Goal: Task Accomplishment & Management: Use online tool/utility

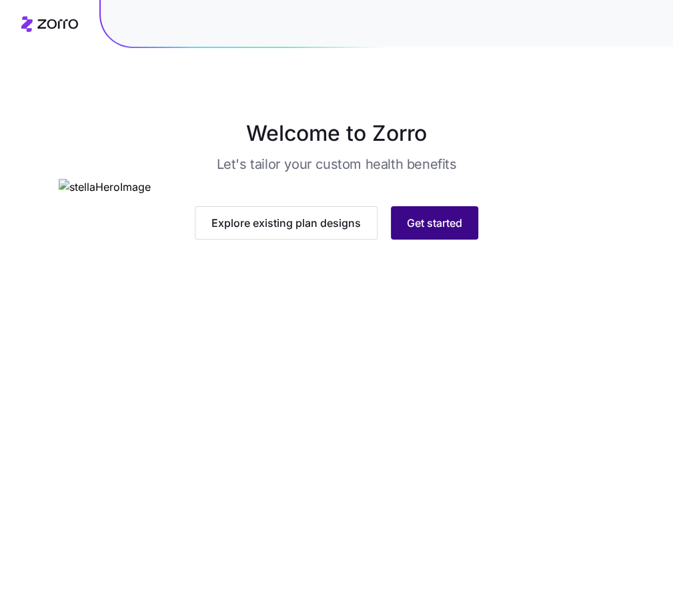
click at [431, 231] on span "Get started" at bounding box center [434, 223] width 55 height 16
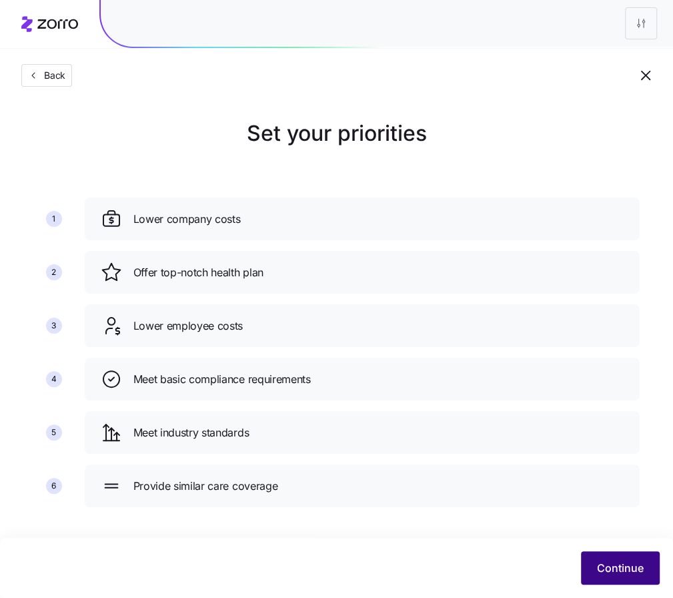
click at [609, 572] on span "Continue" at bounding box center [620, 568] width 47 height 16
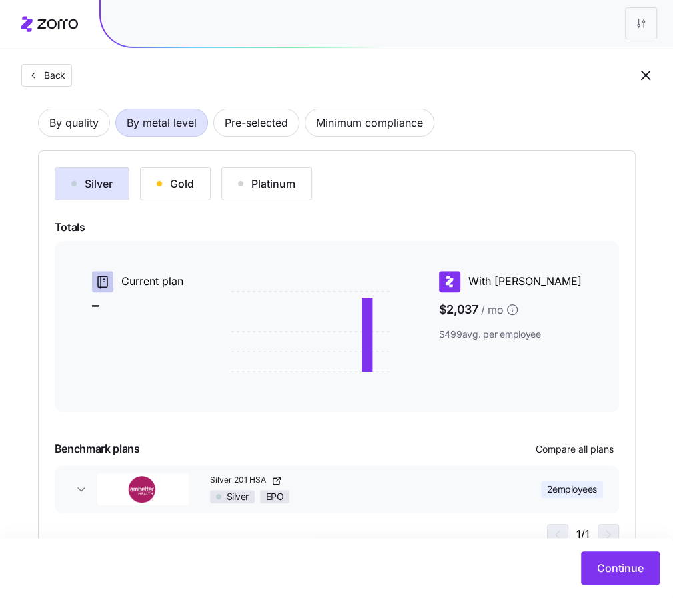
scroll to position [137, 0]
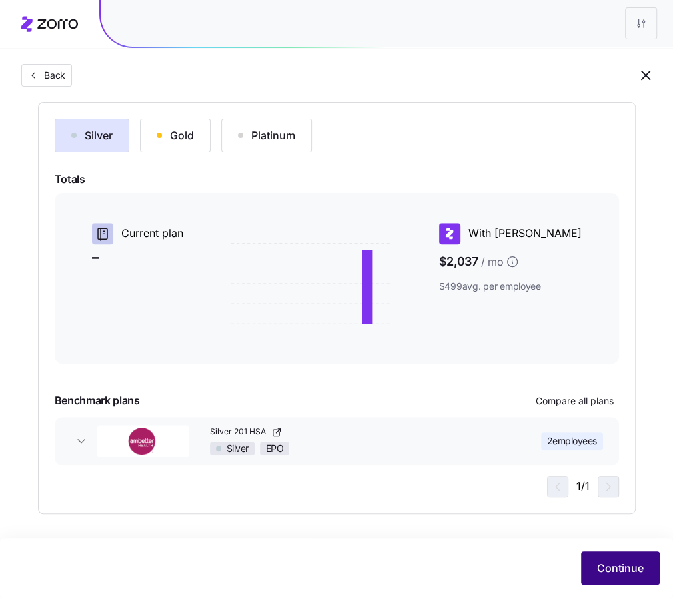
click at [618, 561] on span "Continue" at bounding box center [620, 568] width 47 height 16
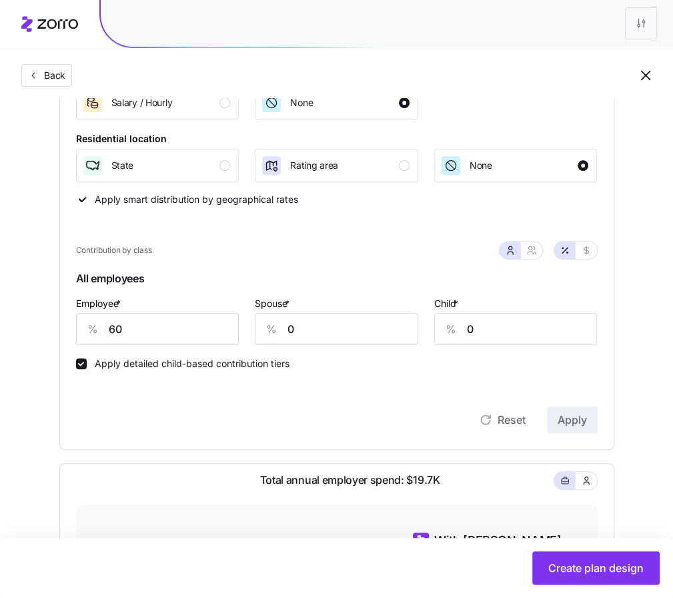
scroll to position [259, 0]
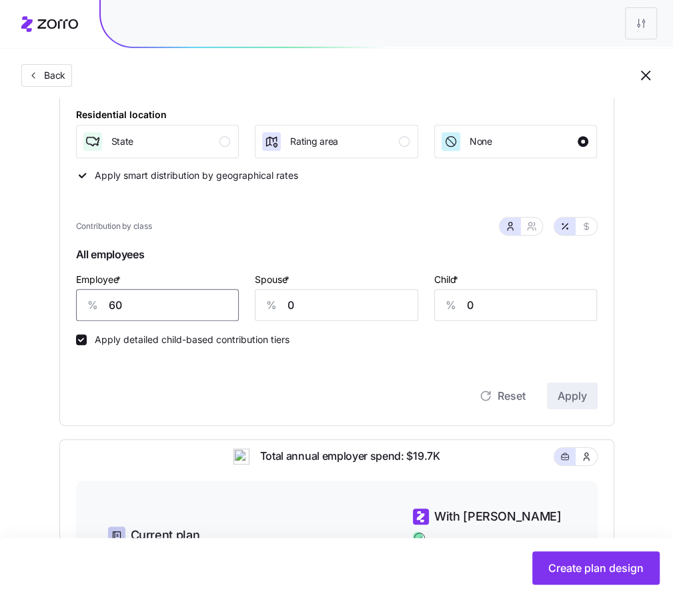
drag, startPoint x: 145, startPoint y: 306, endPoint x: 102, endPoint y: 294, distance: 44.8
click at [103, 294] on div "% 60" at bounding box center [157, 305] width 163 height 32
type input "70"
click at [572, 399] on span "Apply" at bounding box center [572, 396] width 29 height 16
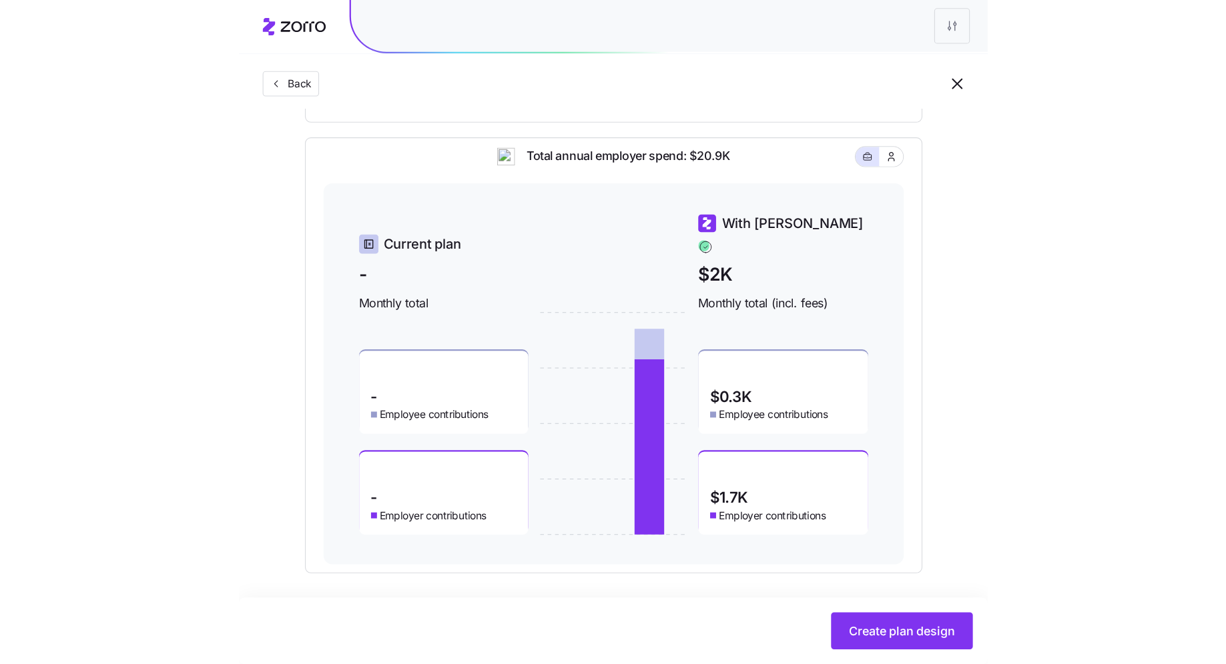
scroll to position [510, 0]
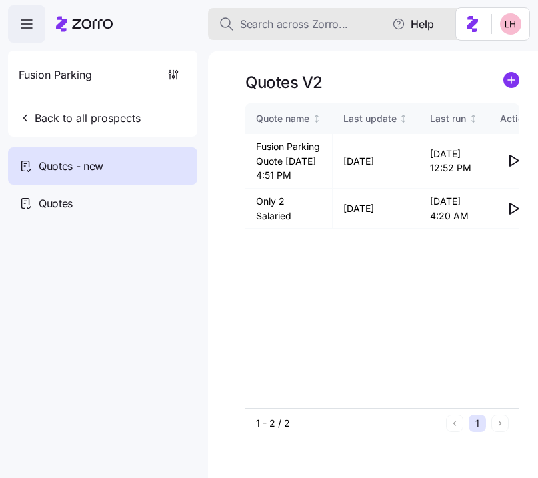
click at [286, 13] on button "Search across Zorro..." at bounding box center [341, 24] width 267 height 32
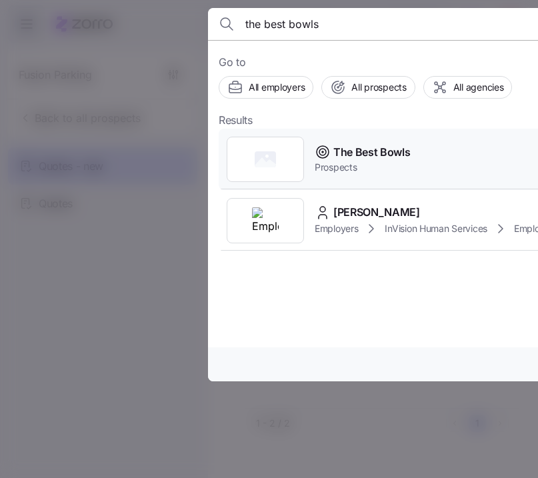
type input "the best bowls"
click at [377, 157] on span "The Best Bowls" at bounding box center [372, 152] width 77 height 17
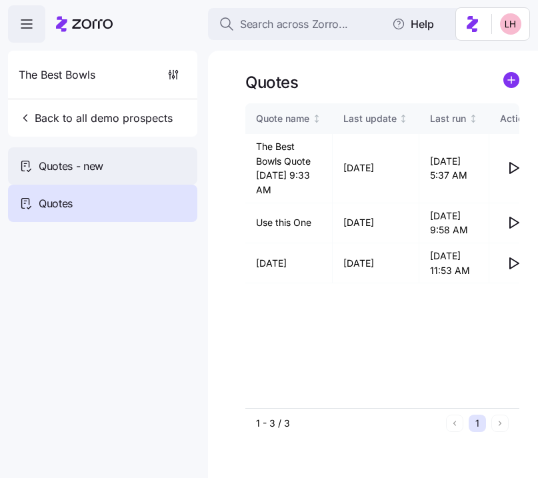
click at [92, 169] on span "Quotes - new" at bounding box center [71, 166] width 65 height 17
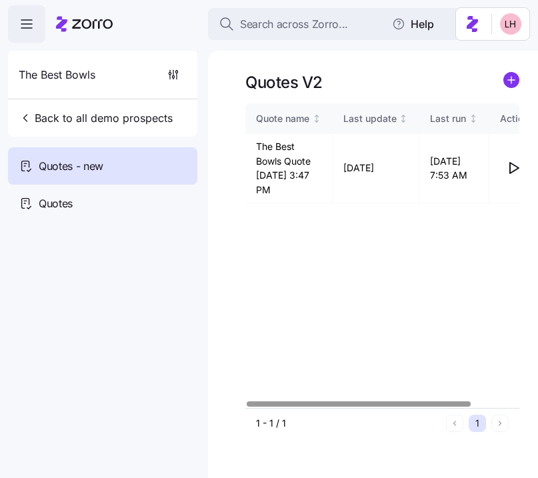
click at [511, 80] on icon "add icon" at bounding box center [511, 80] width 7 height 0
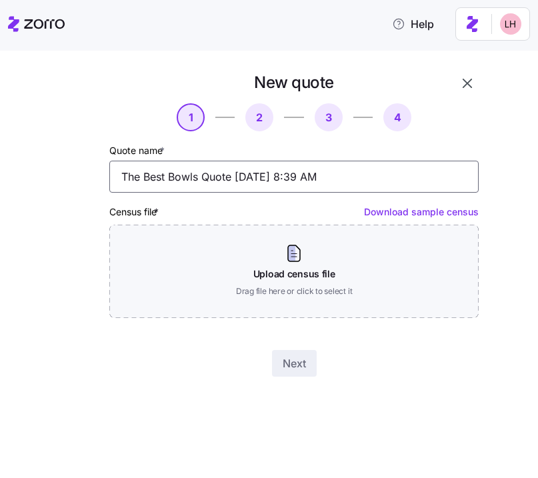
click at [352, 187] on input "The Best Bowls Quote 09/24/2025 8:39 AM" at bounding box center [294, 177] width 370 height 32
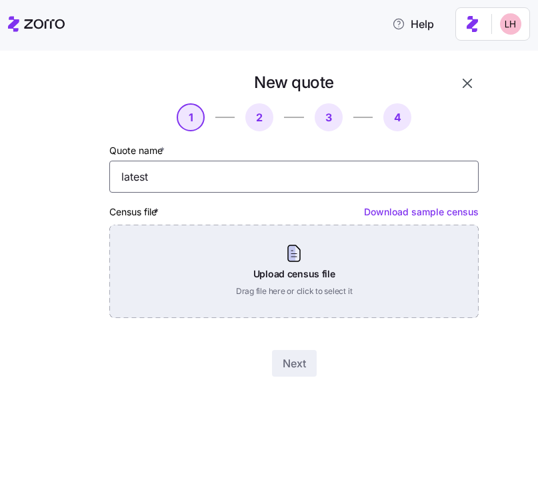
type input "latest"
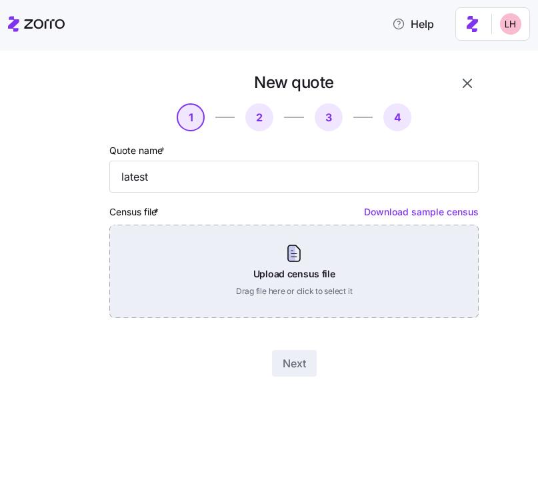
click at [364, 274] on div "Upload census file Drag file here or click to select it" at bounding box center [294, 271] width 370 height 93
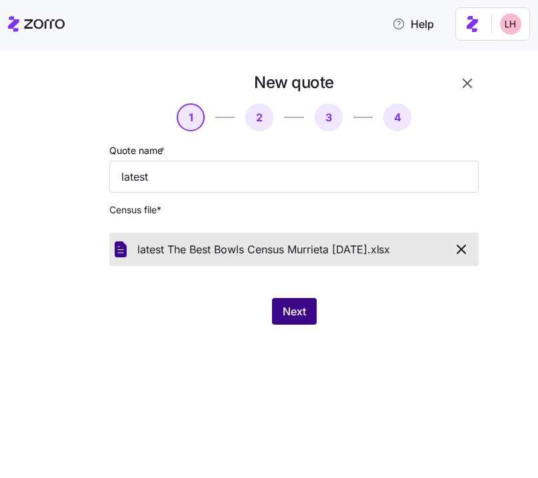
click at [304, 314] on span "Next" at bounding box center [294, 312] width 23 height 16
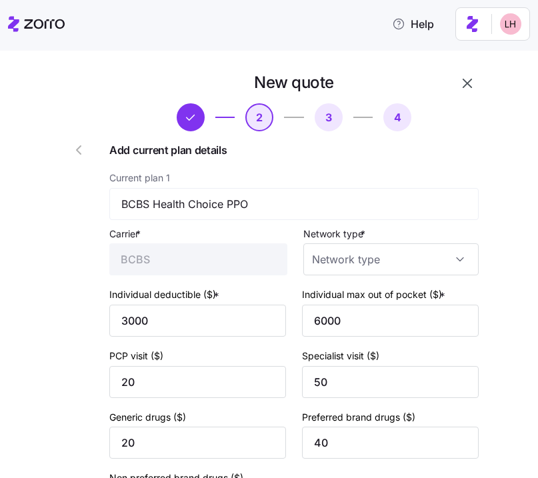
type input "PPO"
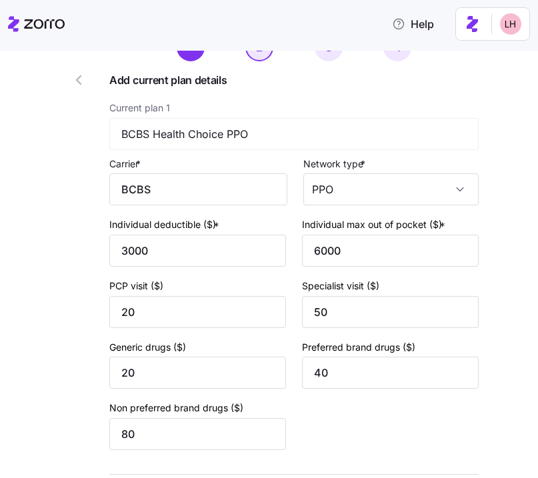
scroll to position [89, 0]
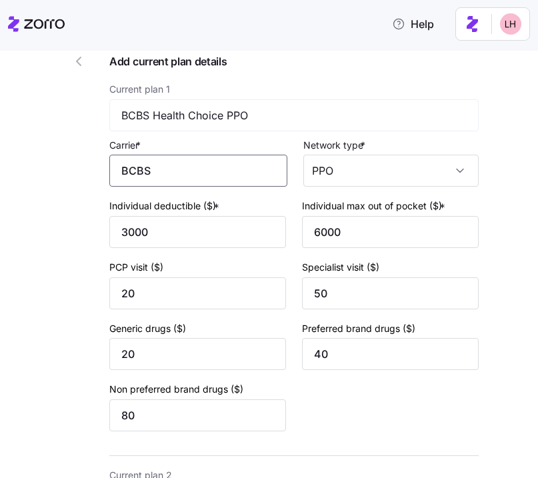
click at [237, 182] on input "BCBS" at bounding box center [198, 171] width 178 height 32
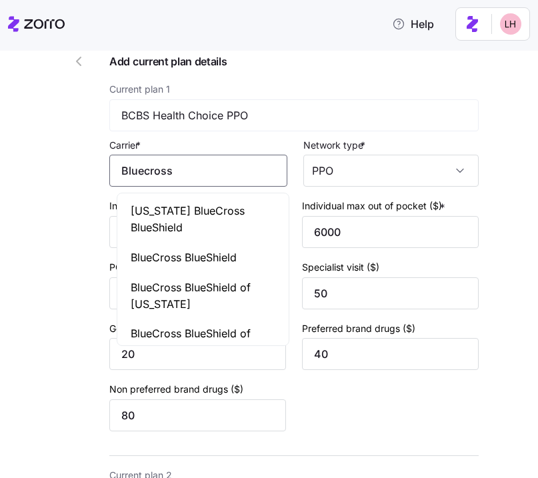
click at [157, 254] on span "BlueCross BlueShield" at bounding box center [184, 258] width 106 height 17
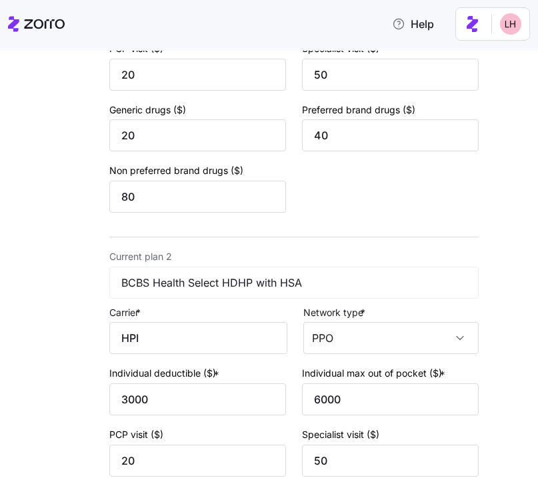
scroll to position [312, 0]
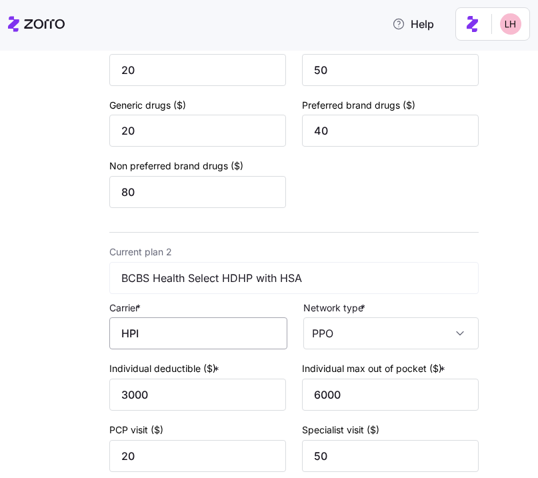
type input "BlueCross BlueShield"
click at [194, 332] on input "HPI" at bounding box center [198, 334] width 178 height 32
drag, startPoint x: 155, startPoint y: 336, endPoint x: 123, endPoint y: 334, distance: 32.8
click at [123, 334] on input "HPI" at bounding box center [198, 334] width 178 height 32
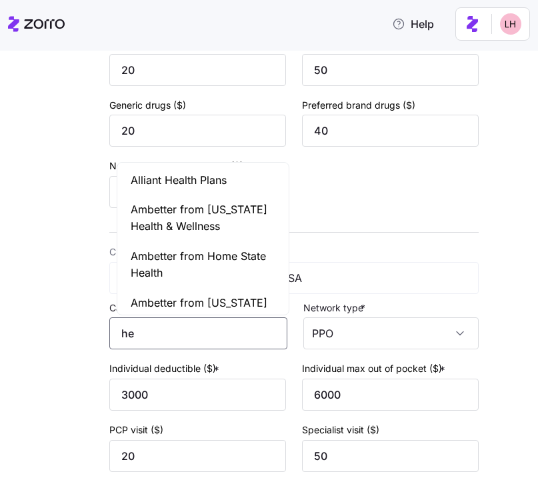
type input "h"
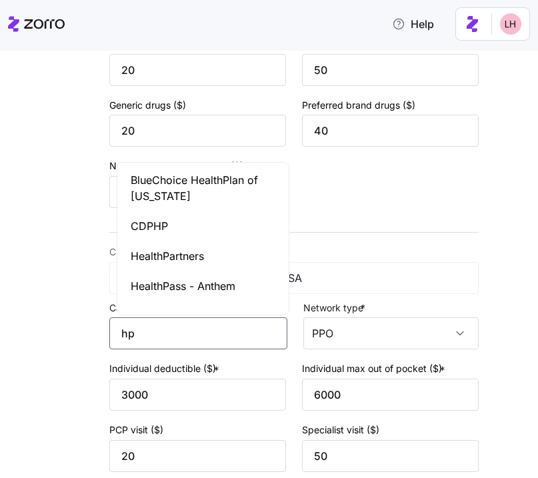
click at [166, 260] on span "HealthPartners" at bounding box center [167, 256] width 73 height 17
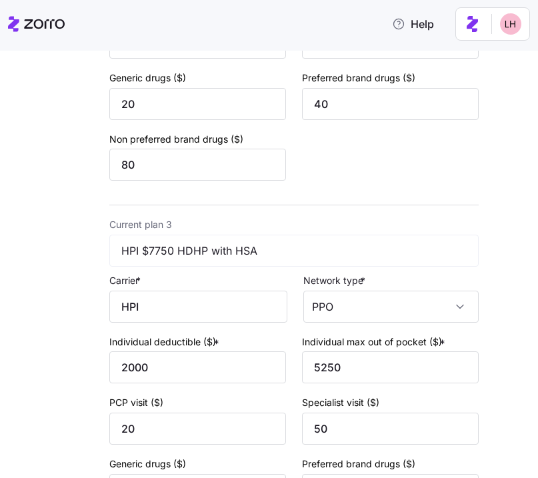
scroll to position [732, 0]
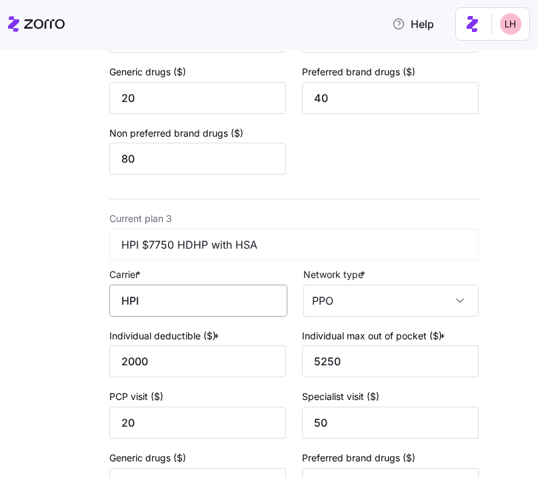
type input "HealthPartners"
click at [178, 312] on input "HPI" at bounding box center [198, 301] width 178 height 32
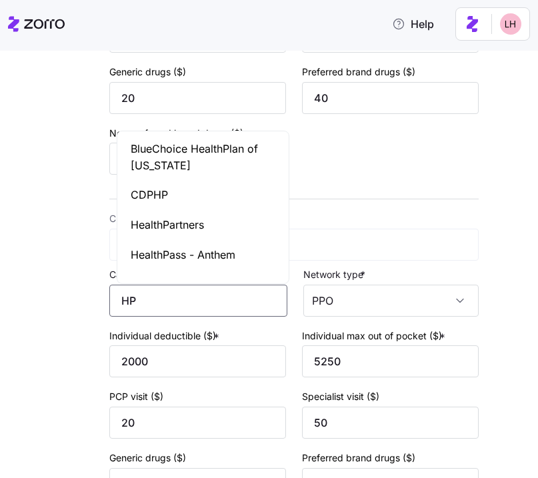
type input "H"
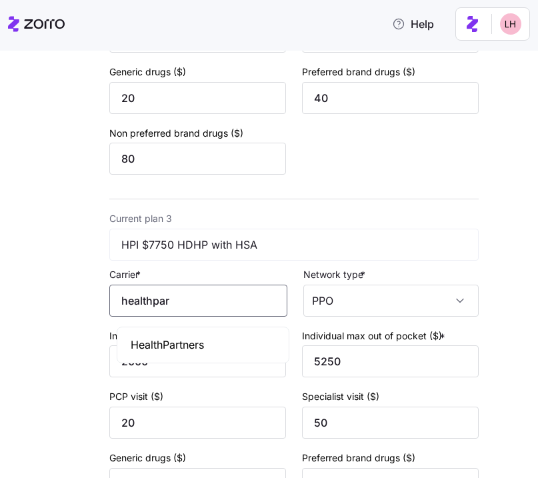
click at [193, 334] on div "HealthPartners" at bounding box center [203, 345] width 166 height 30
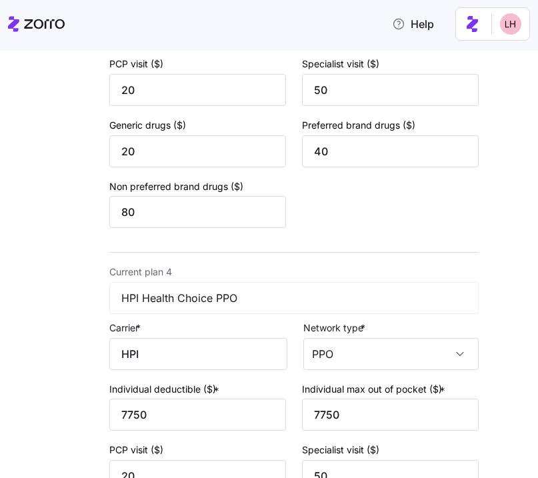
scroll to position [1090, 0]
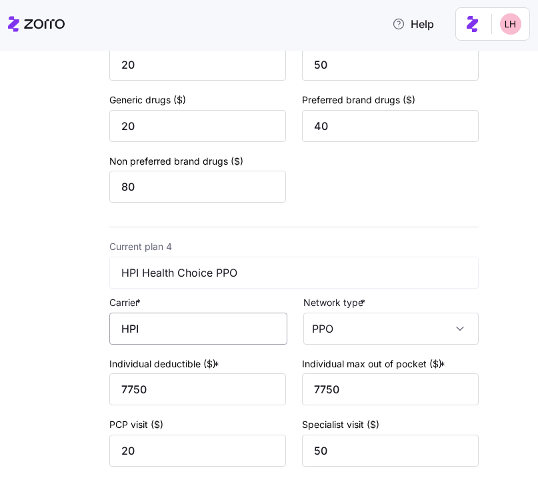
type input "HealthPartners"
click at [165, 335] on input "HPI" at bounding box center [198, 329] width 178 height 32
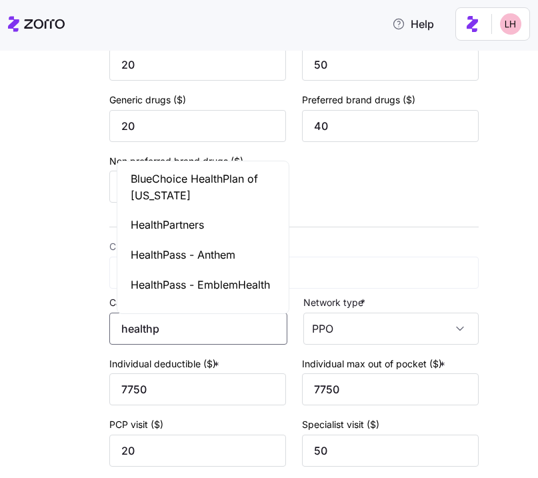
click at [183, 230] on span "HealthPartners" at bounding box center [167, 225] width 73 height 17
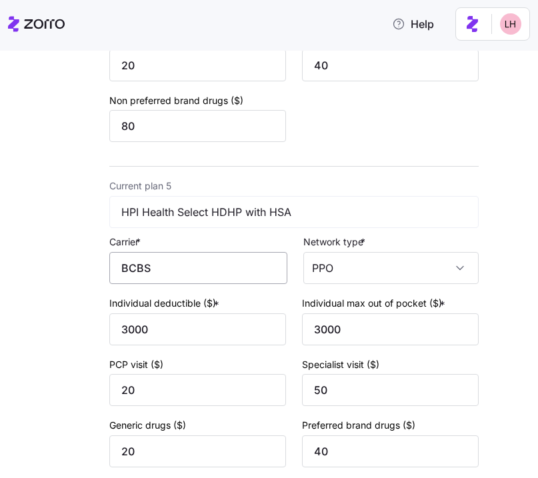
scroll to position [1538, 0]
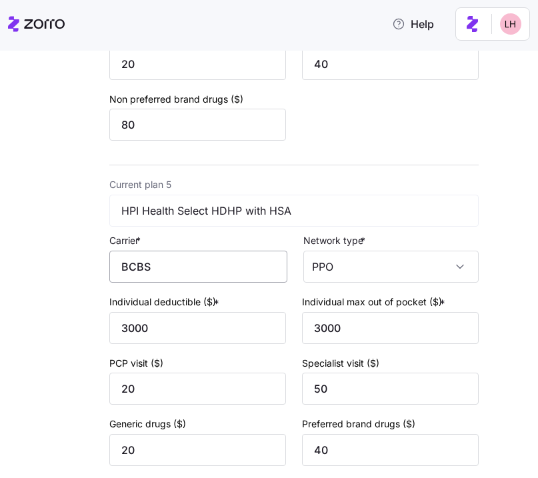
type input "HealthPartners"
click at [205, 280] on input "BCBS" at bounding box center [198, 267] width 178 height 32
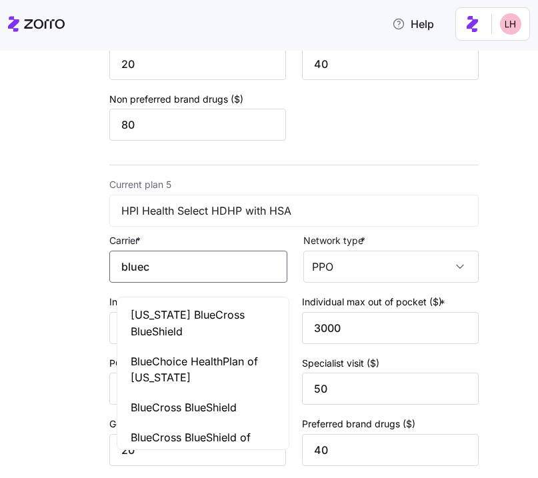
click at [201, 401] on span "BlueCross BlueShield" at bounding box center [184, 408] width 106 height 17
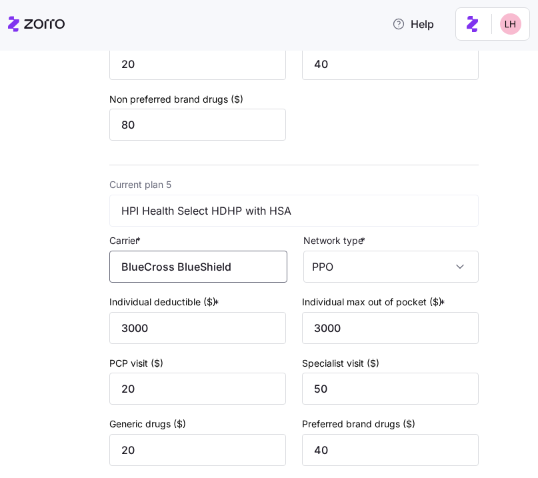
scroll to position [1400, 0]
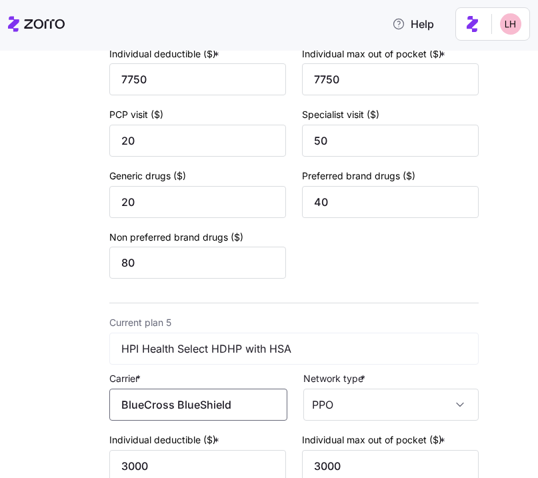
type input "BlueCross BlueShield"
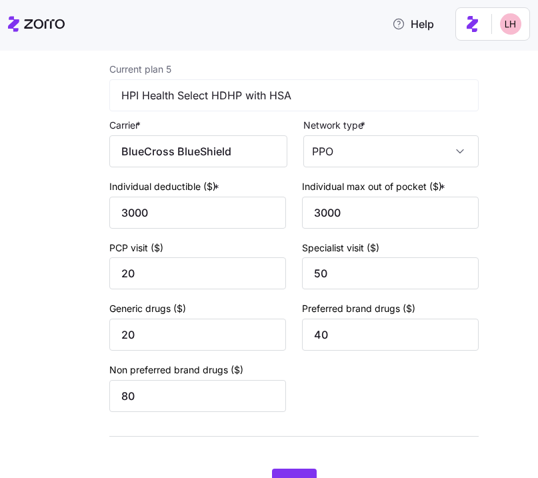
scroll to position [1729, 0]
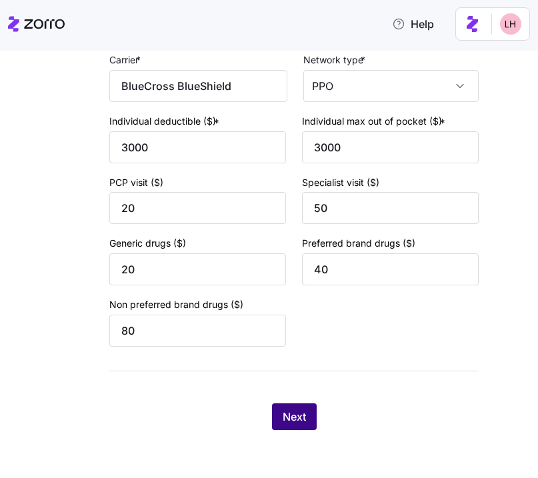
click at [308, 412] on button "Next" at bounding box center [294, 417] width 45 height 27
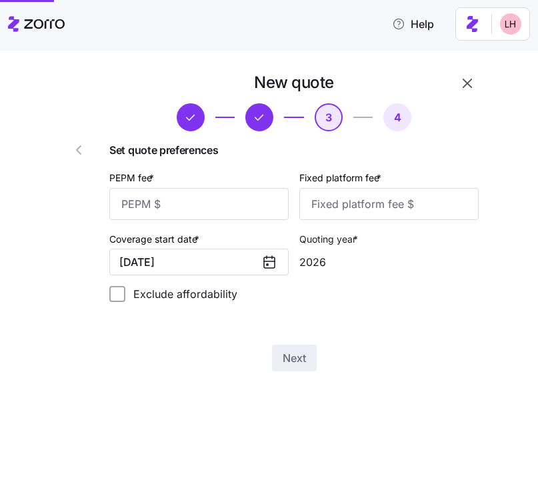
scroll to position [0, 0]
click at [227, 206] on input "PEPM fee *" at bounding box center [198, 204] width 179 height 32
type input "30"
click at [439, 209] on input "Fixed platform fee *" at bounding box center [389, 204] width 179 height 32
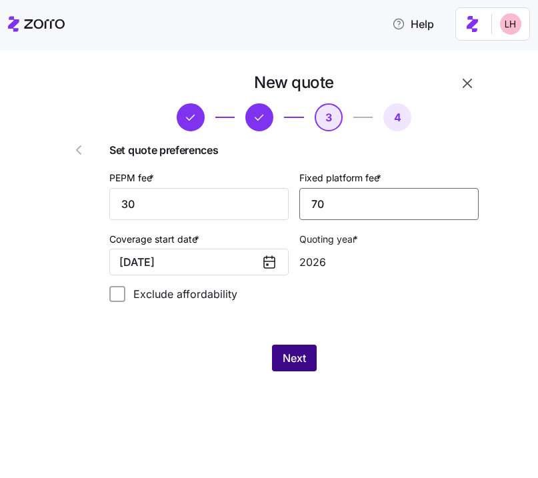
type input "70"
click at [302, 359] on span "Next" at bounding box center [294, 358] width 23 height 16
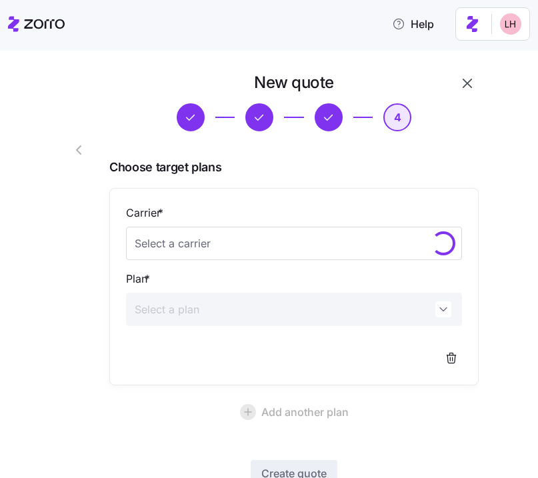
scroll to position [96, 0]
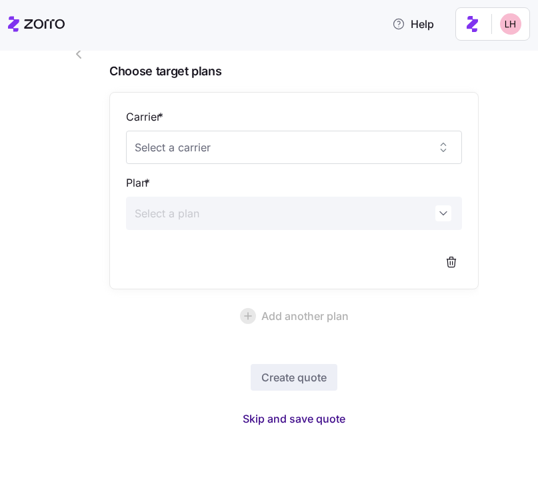
click at [310, 416] on span "Skip and save quote" at bounding box center [294, 419] width 103 height 16
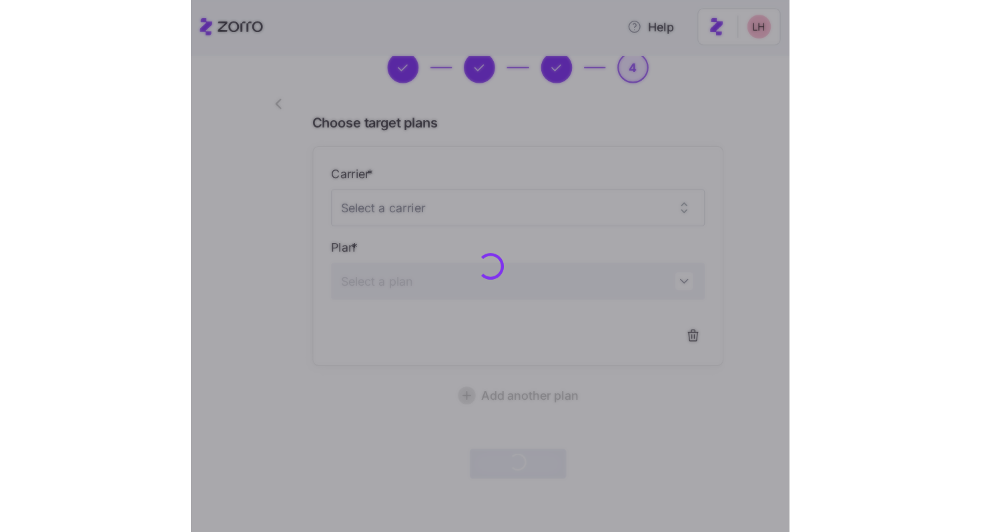
scroll to position [56, 0]
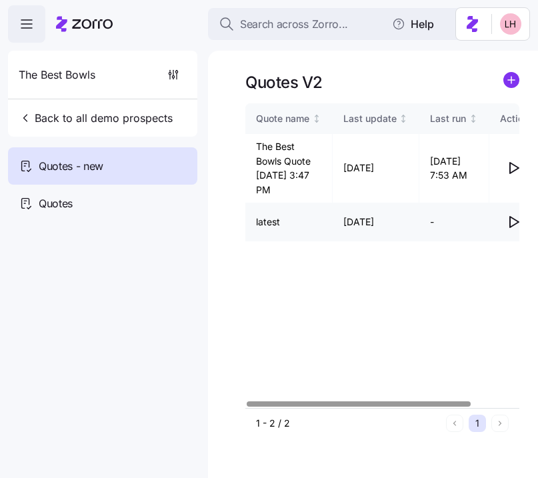
click at [516, 223] on icon "button" at bounding box center [514, 222] width 16 height 16
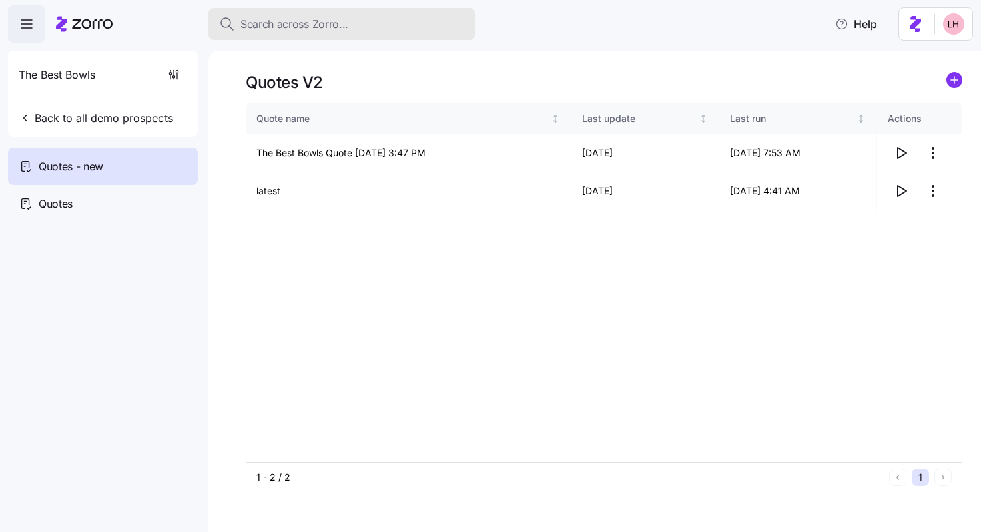
click at [276, 22] on span "Search across Zorro..." at bounding box center [294, 24] width 108 height 17
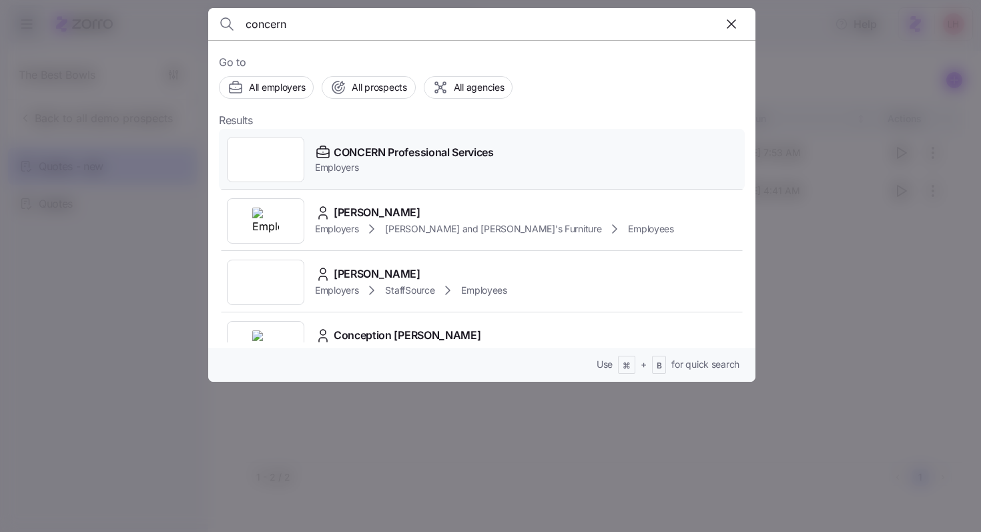
type input "concern"
click at [384, 154] on span "CONCERN Professional Services" at bounding box center [414, 152] width 160 height 17
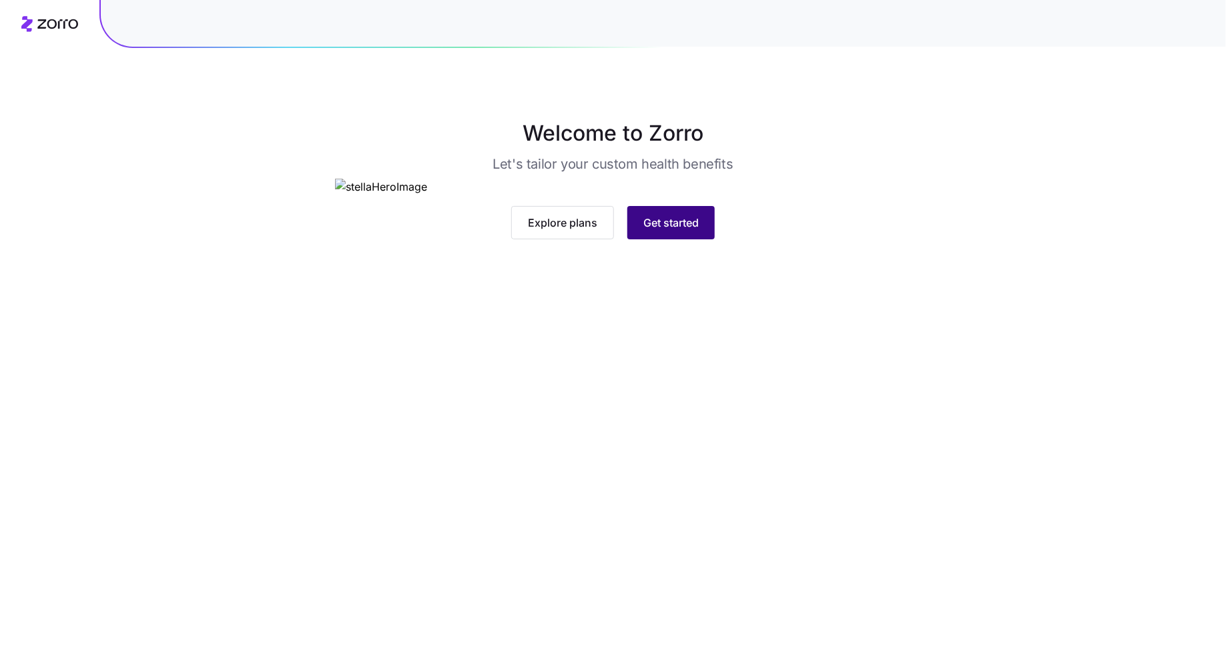
click at [672, 240] on button "Get started" at bounding box center [670, 222] width 87 height 33
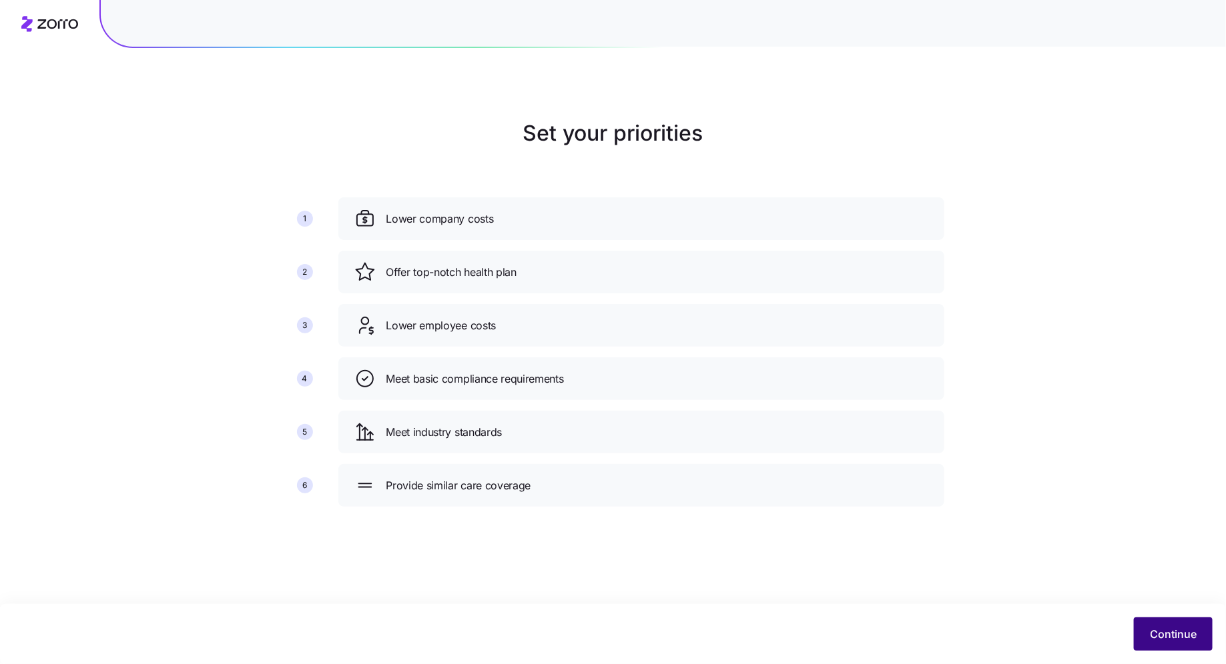
click at [672, 597] on button "Continue" at bounding box center [1172, 634] width 79 height 33
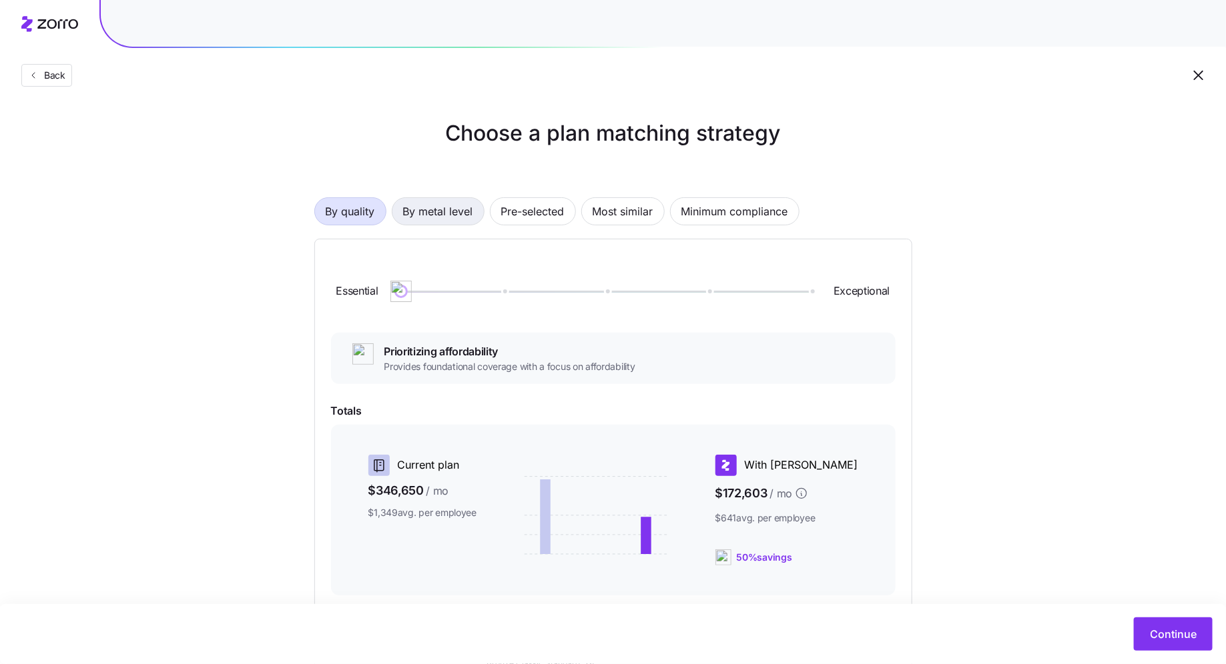
click at [446, 206] on span "By metal level" at bounding box center [438, 211] width 70 height 27
click at [454, 217] on span "By metal level" at bounding box center [438, 211] width 70 height 27
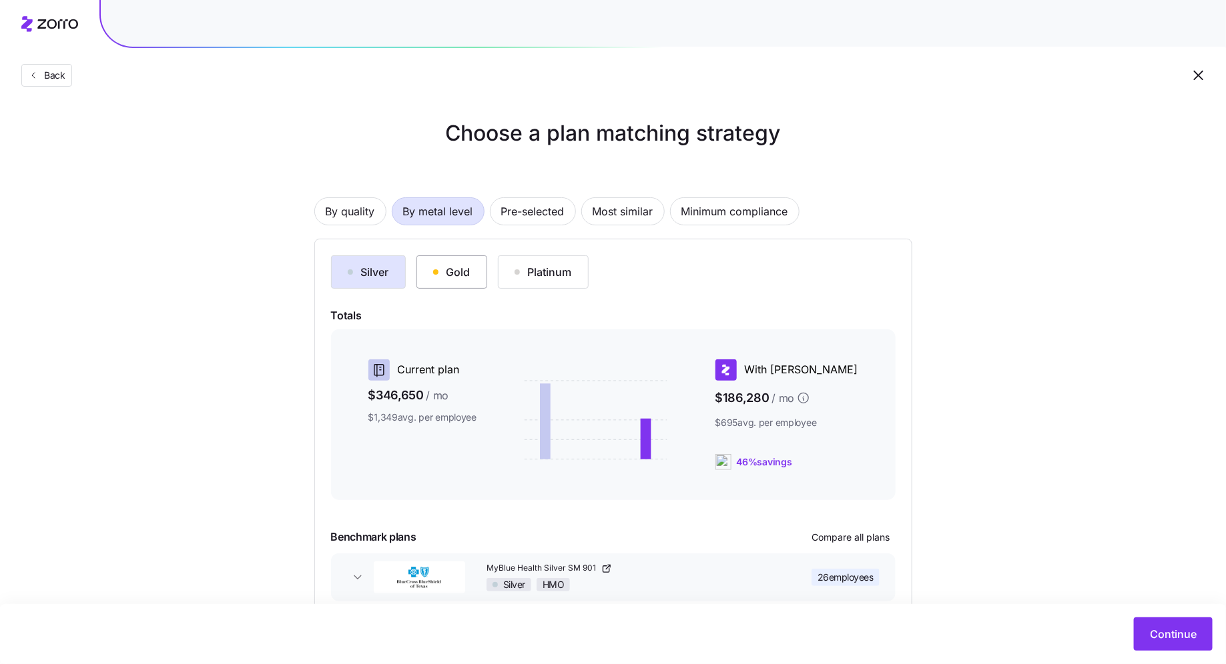
click at [456, 275] on div "Gold" at bounding box center [451, 272] width 37 height 16
click at [538, 267] on div "Platinum" at bounding box center [542, 272] width 57 height 16
click at [540, 215] on span "Pre-selected" at bounding box center [532, 211] width 63 height 27
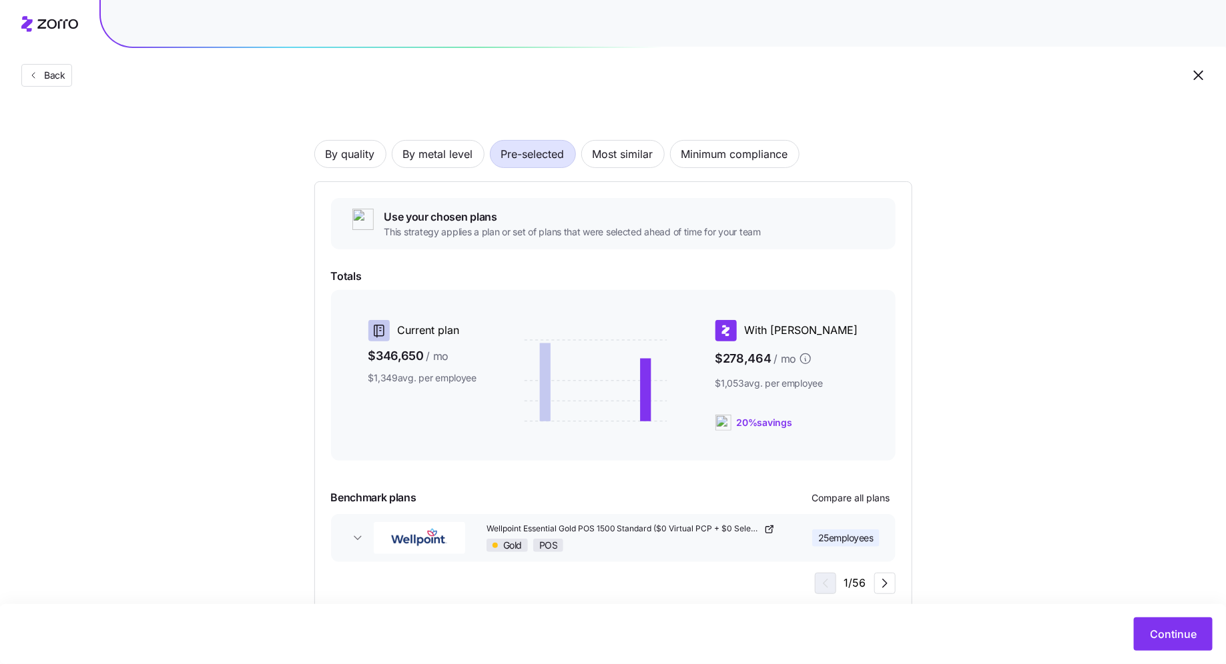
scroll to position [88, 0]
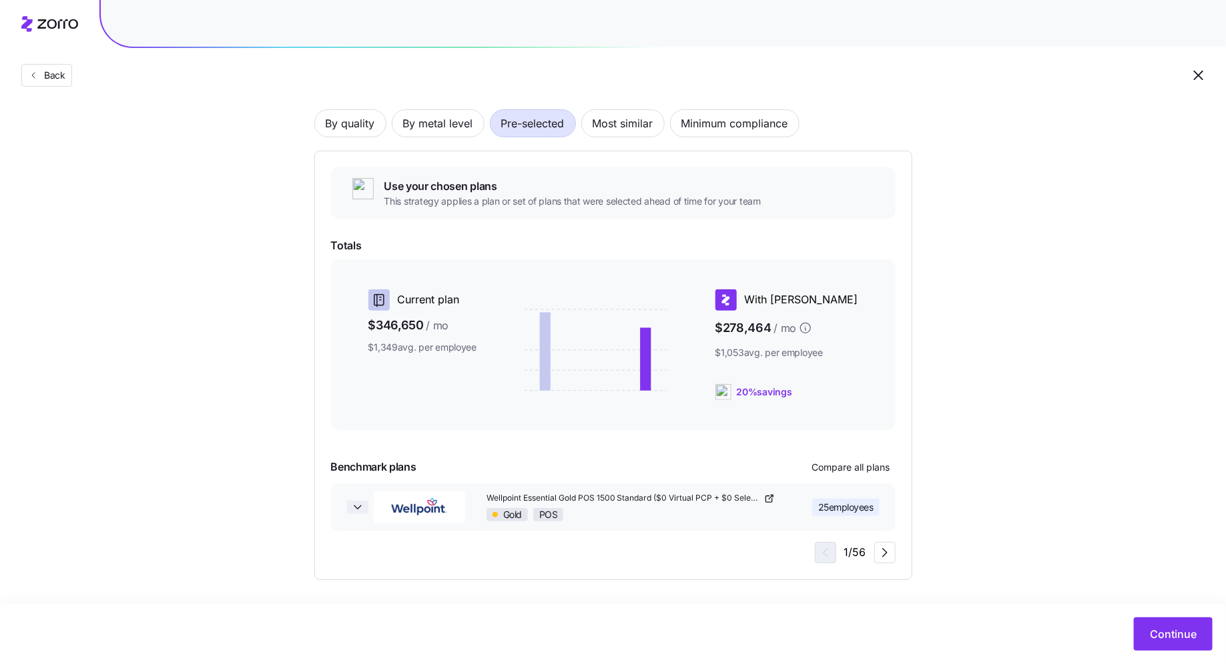
click at [360, 512] on icon "button" at bounding box center [357, 507] width 13 height 13
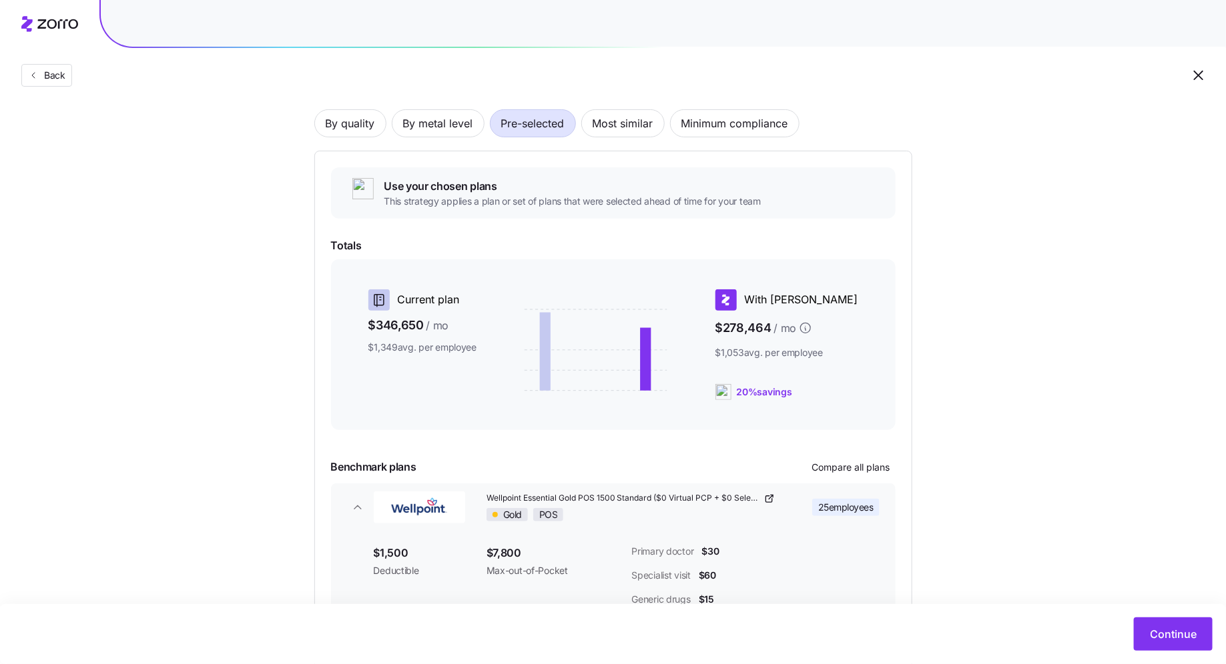
click at [672, 478] on div "Use your chosen plans This strategy applies a plan or set of plans that were se…" at bounding box center [613, 415] width 564 height 496
click at [672, 465] on span "Compare all plans" at bounding box center [851, 467] width 78 height 13
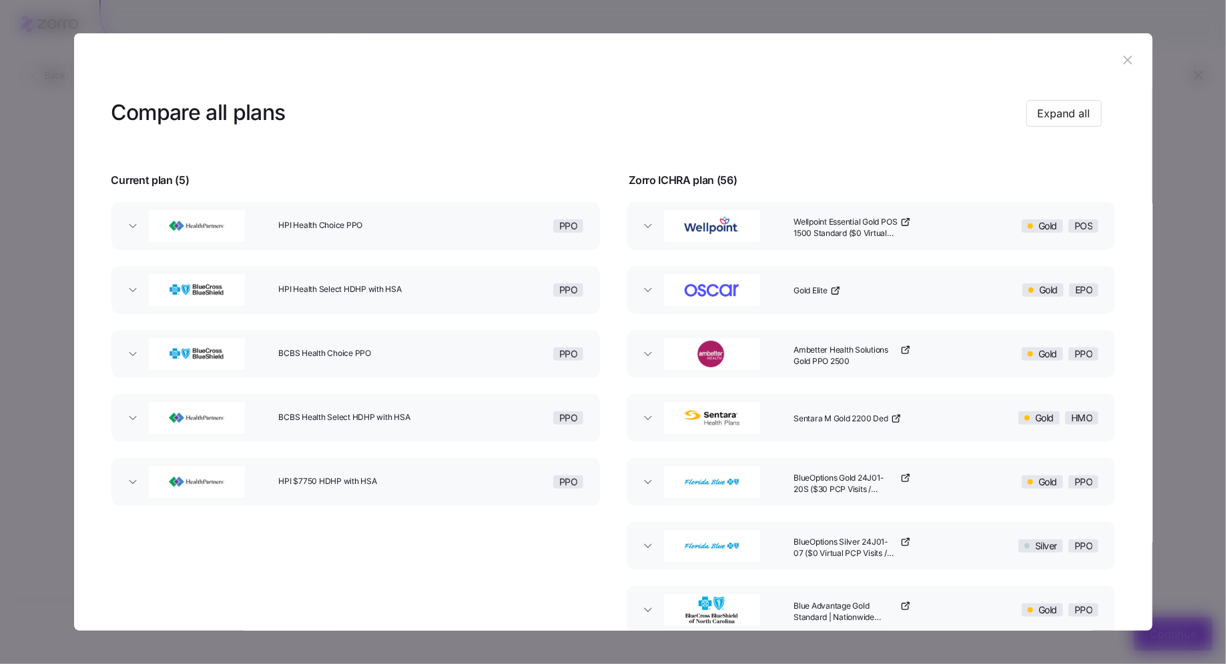
click at [497, 234] on div "PPO" at bounding box center [524, 226] width 130 height 43
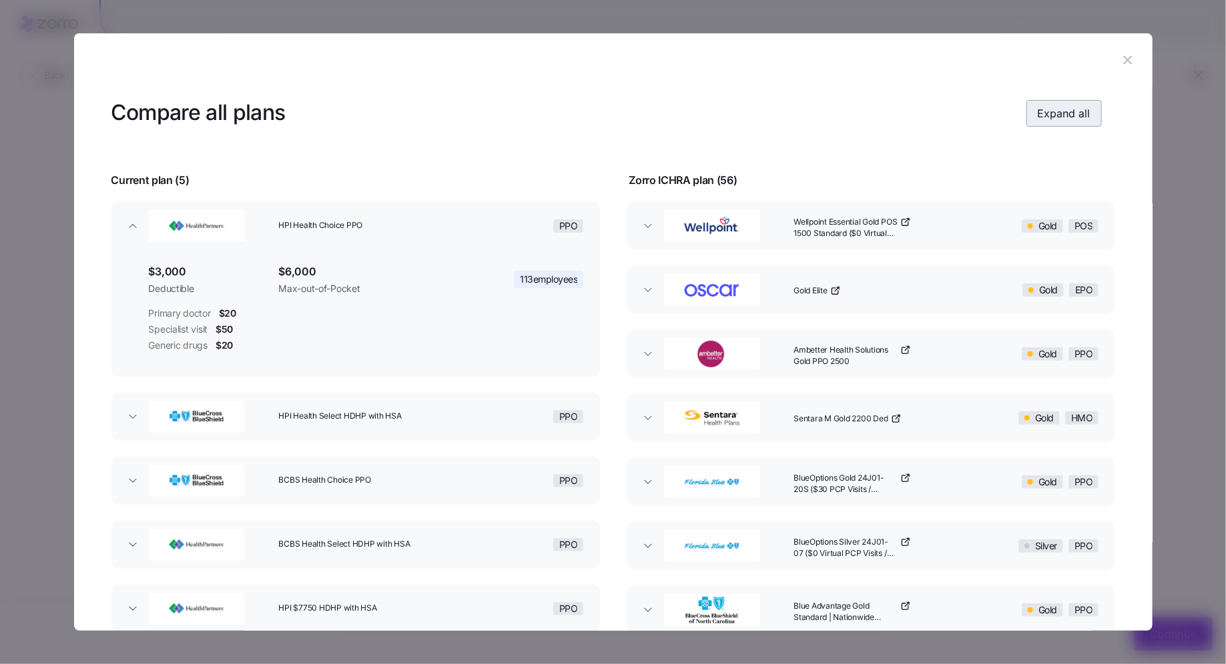
click at [672, 114] on span "Expand all" at bounding box center [1063, 113] width 53 height 16
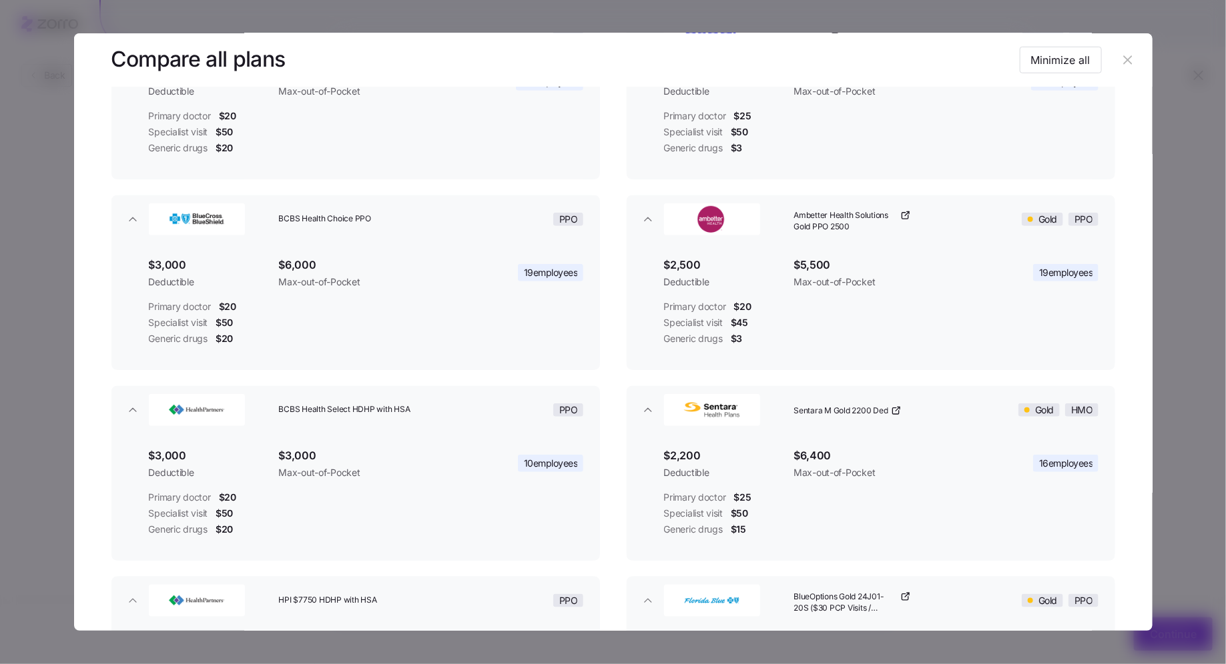
scroll to position [562, 0]
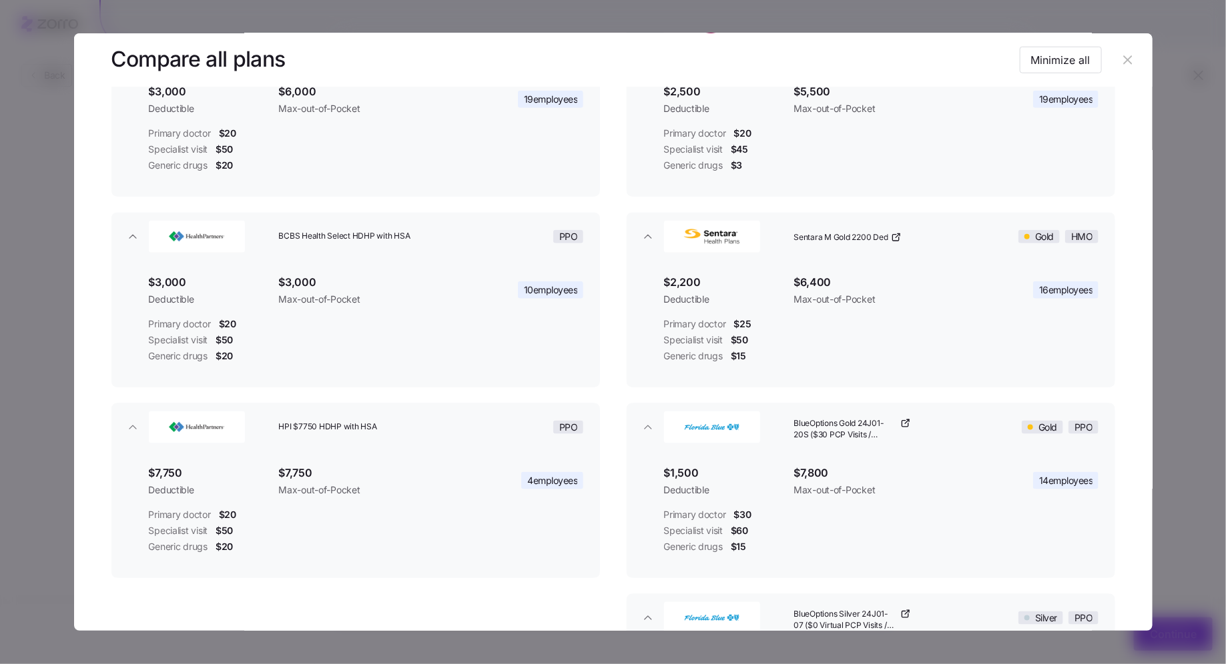
click at [672, 61] on button "button" at bounding box center [1127, 59] width 21 height 21
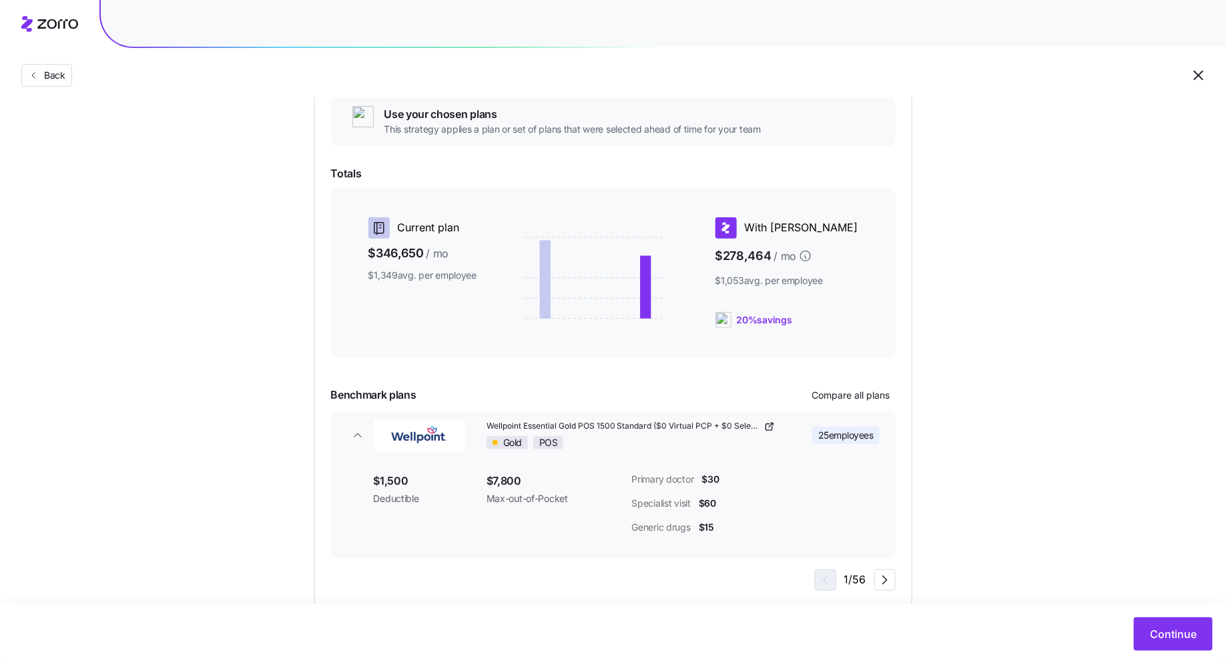
scroll to position [187, 0]
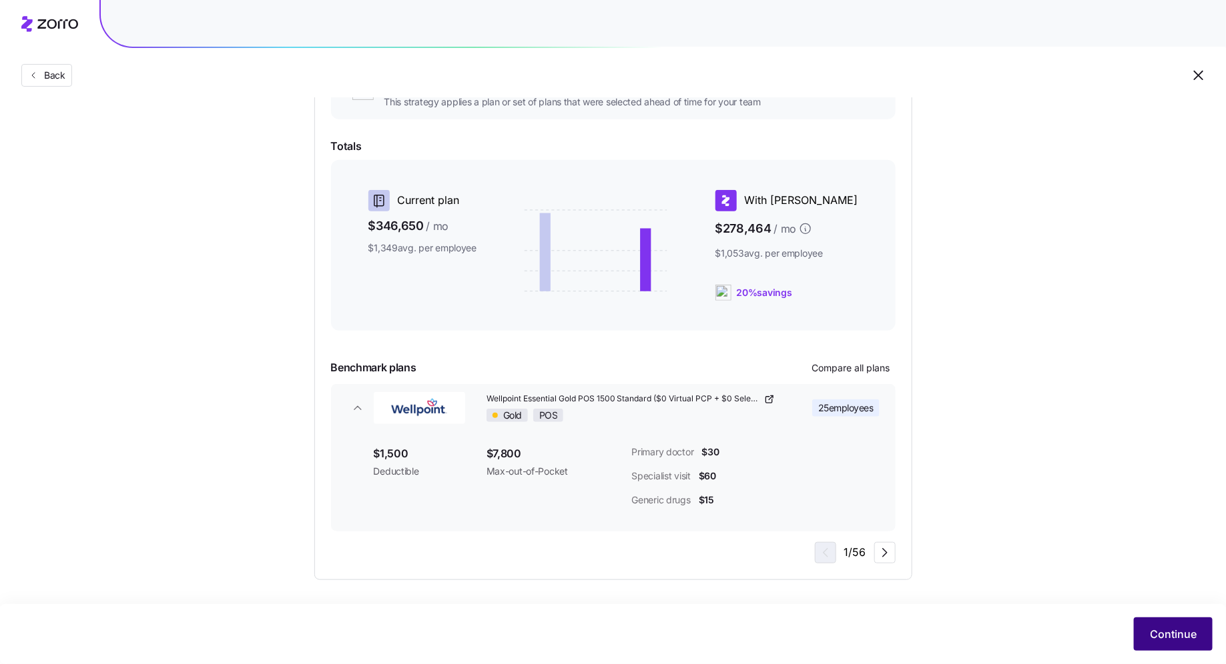
click at [672, 597] on span "Continue" at bounding box center [1172, 634] width 47 height 16
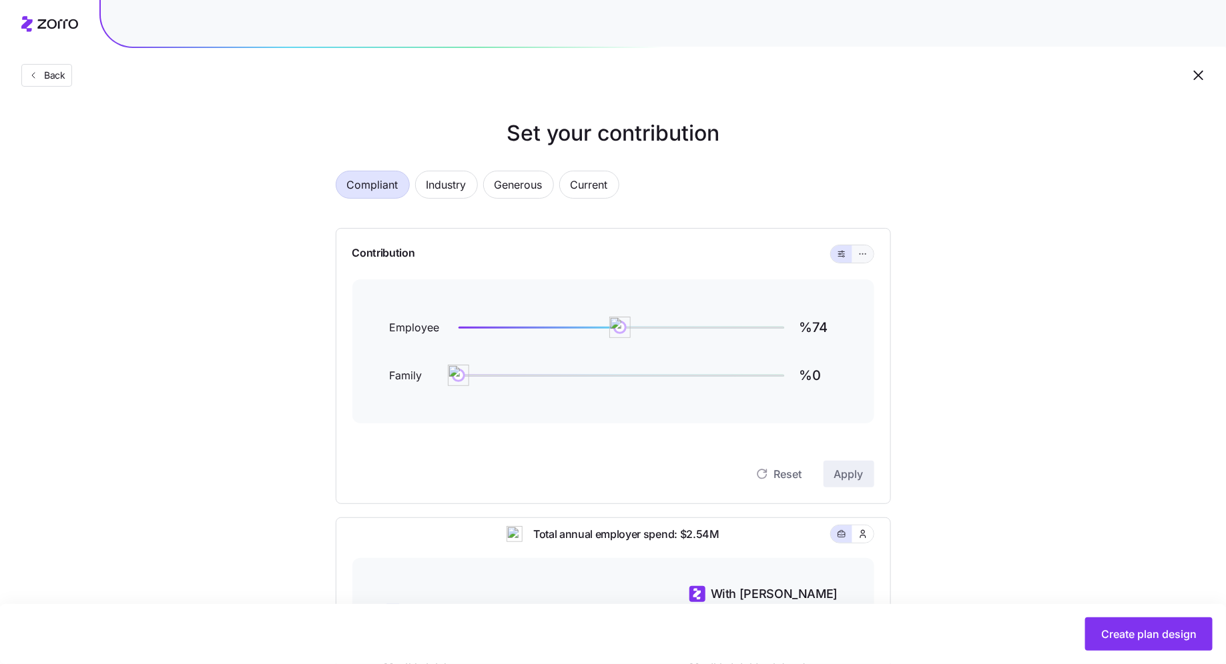
click at [672, 257] on icon "button" at bounding box center [862, 254] width 9 height 16
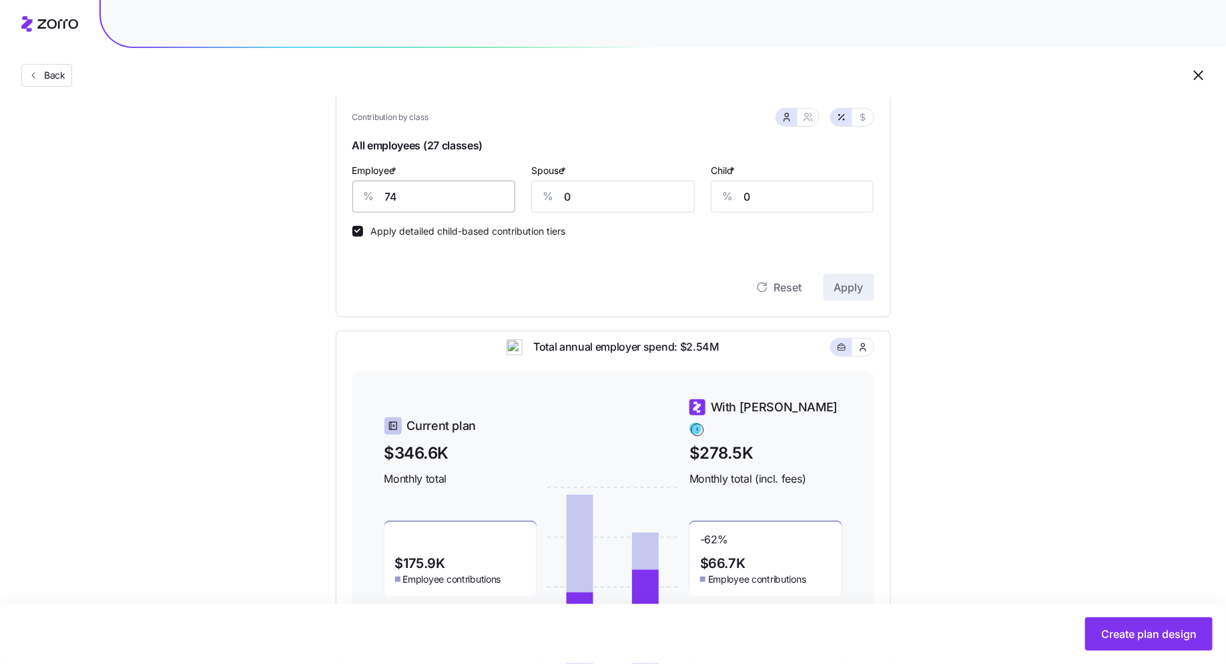
scroll to position [307, 0]
drag, startPoint x: 394, startPoint y: 195, endPoint x: 355, endPoint y: 195, distance: 39.4
click at [355, 195] on div "% 74" at bounding box center [433, 195] width 163 height 32
type input "60"
click at [672, 274] on div "Contribution Classes Residential location State Rating area None Apply smart di…" at bounding box center [613, 118] width 555 height 394
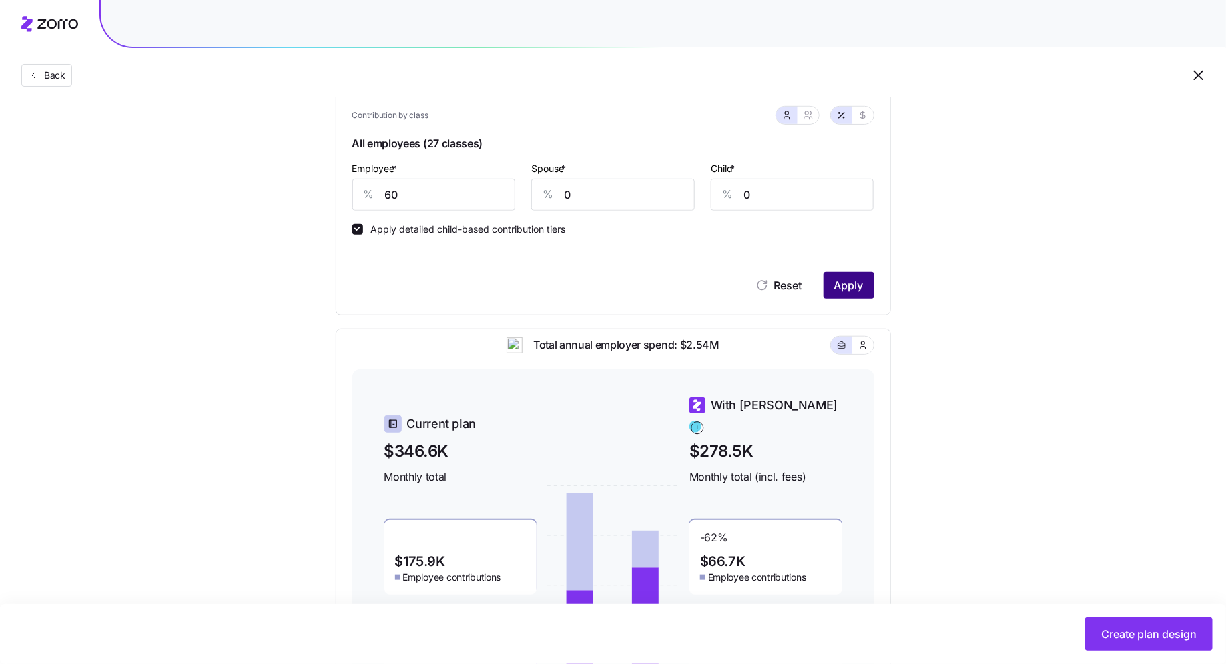
click at [672, 279] on button "Apply" at bounding box center [848, 285] width 51 height 27
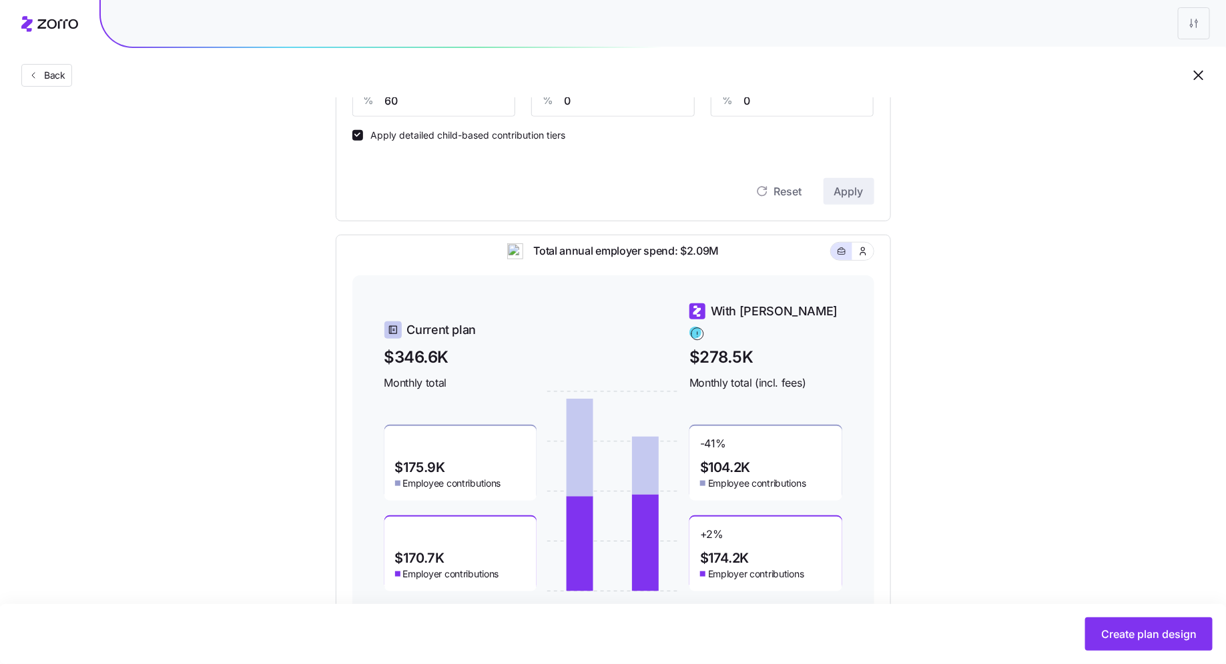
scroll to position [400, 0]
click at [672, 597] on span "Create plan design" at bounding box center [1148, 634] width 95 height 16
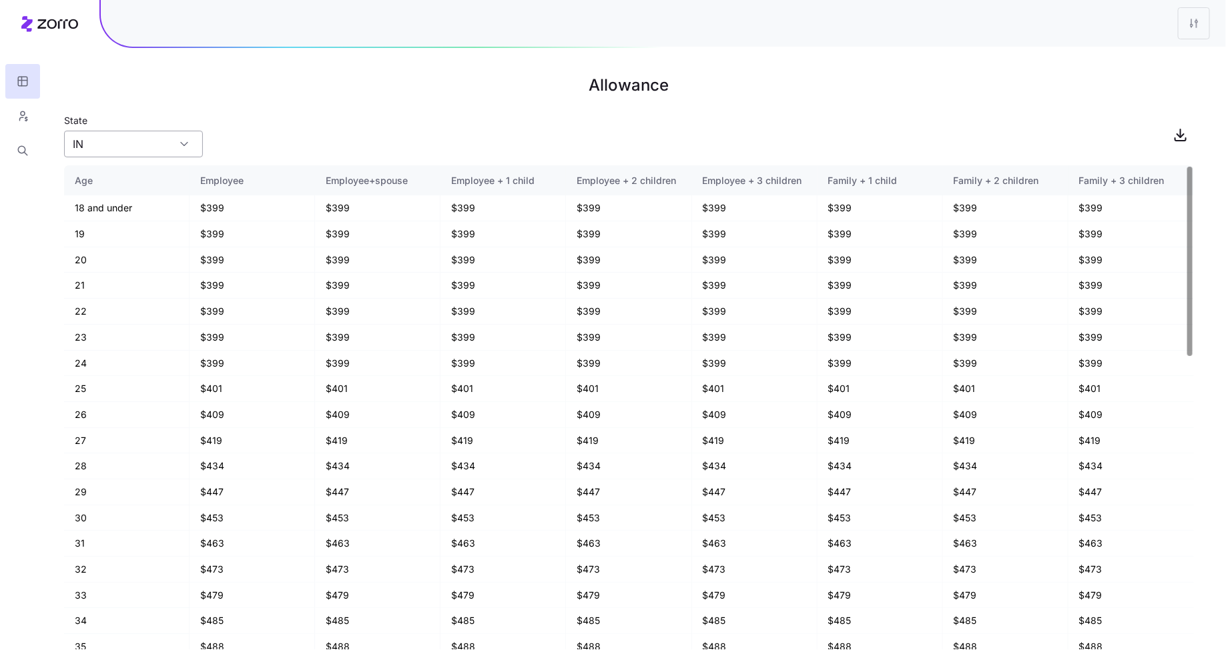
click at [189, 147] on div "IN" at bounding box center [133, 144] width 139 height 27
click at [280, 133] on div "State [US_STATE]" at bounding box center [628, 134] width 1129 height 45
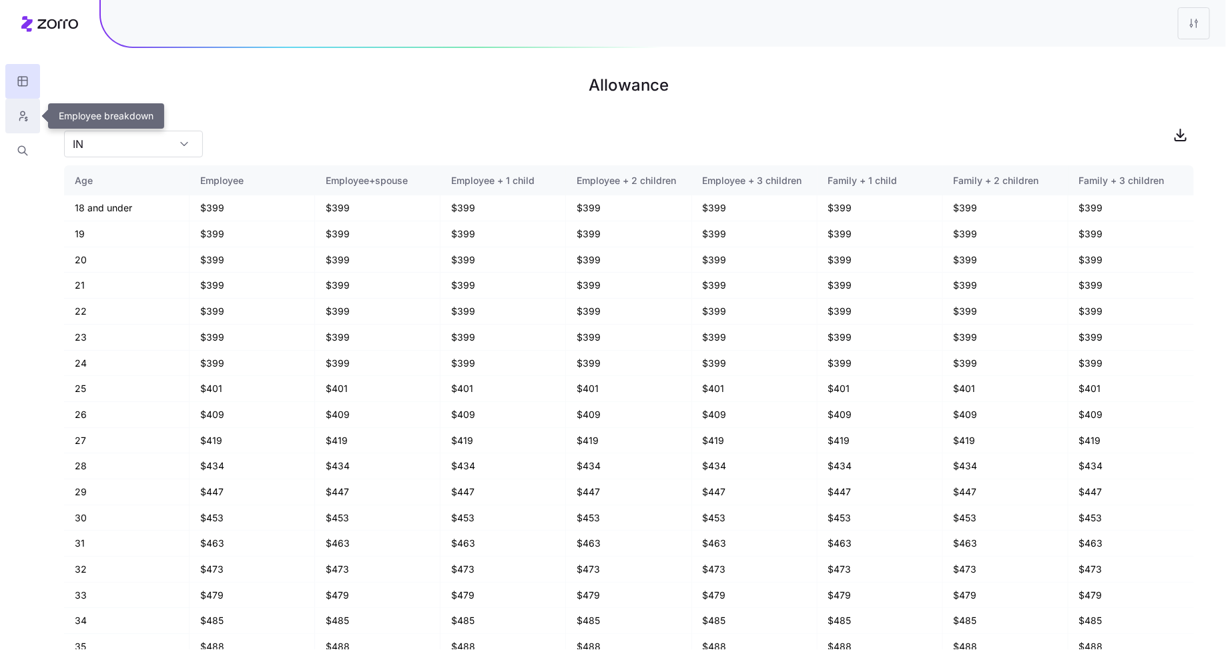
click at [25, 121] on icon "button" at bounding box center [23, 115] width 12 height 13
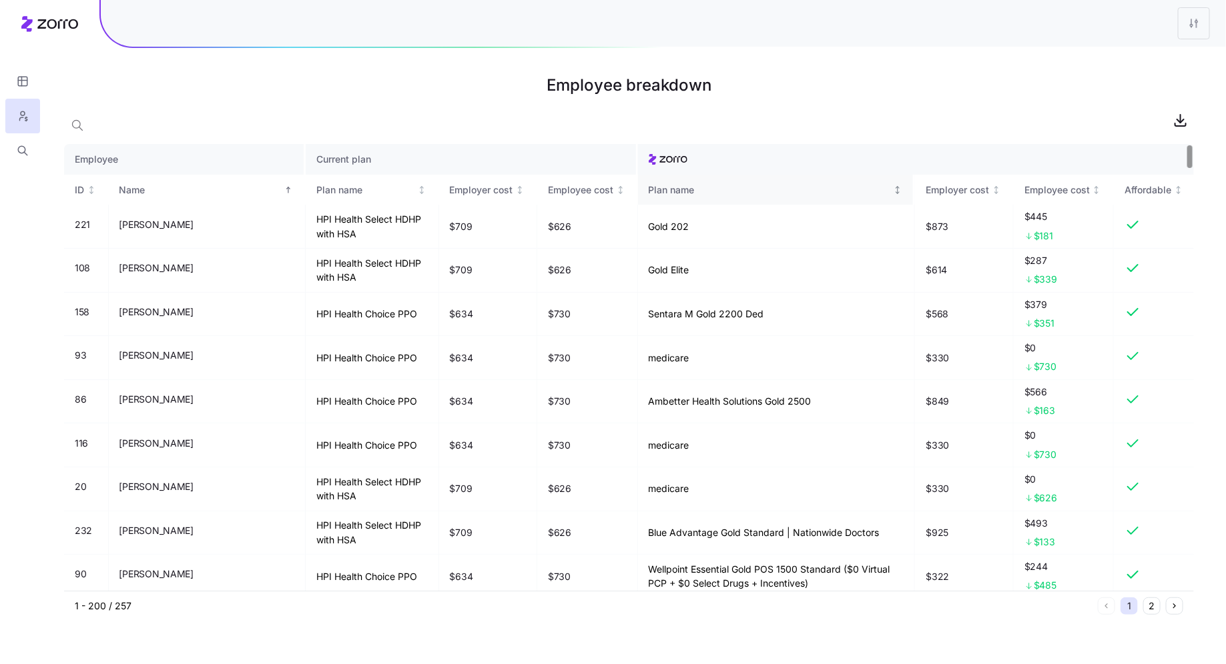
click at [672, 193] on div "Plan name" at bounding box center [769, 190] width 242 height 15
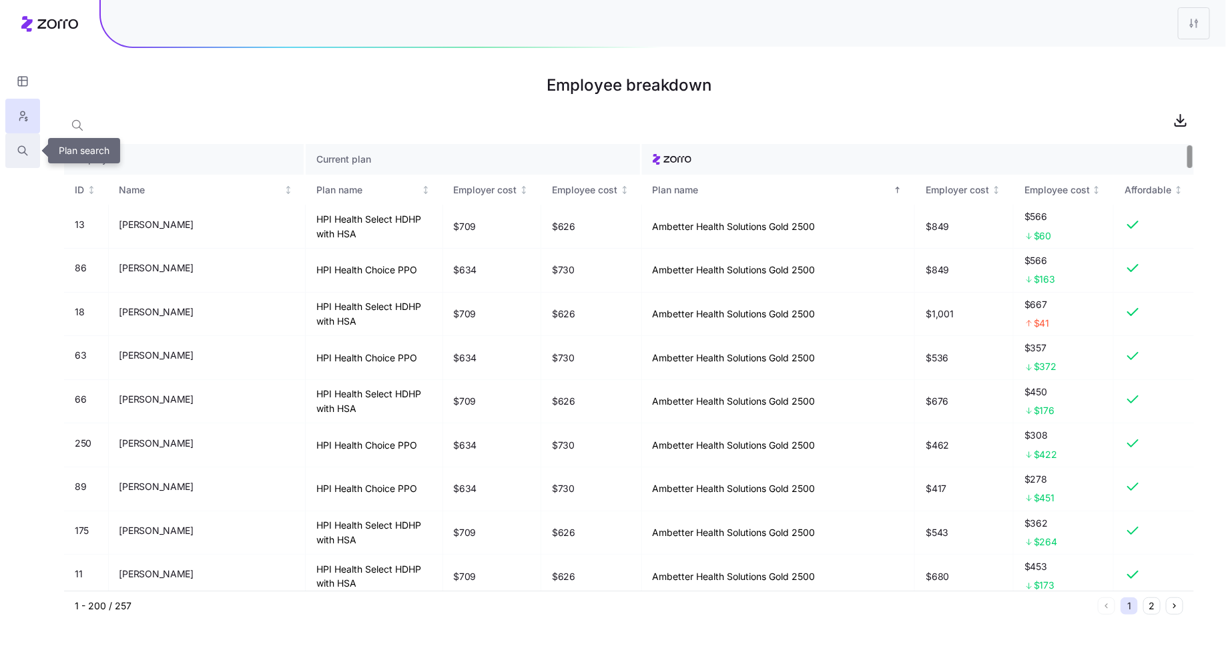
click at [28, 156] on icon "button" at bounding box center [23, 150] width 12 height 13
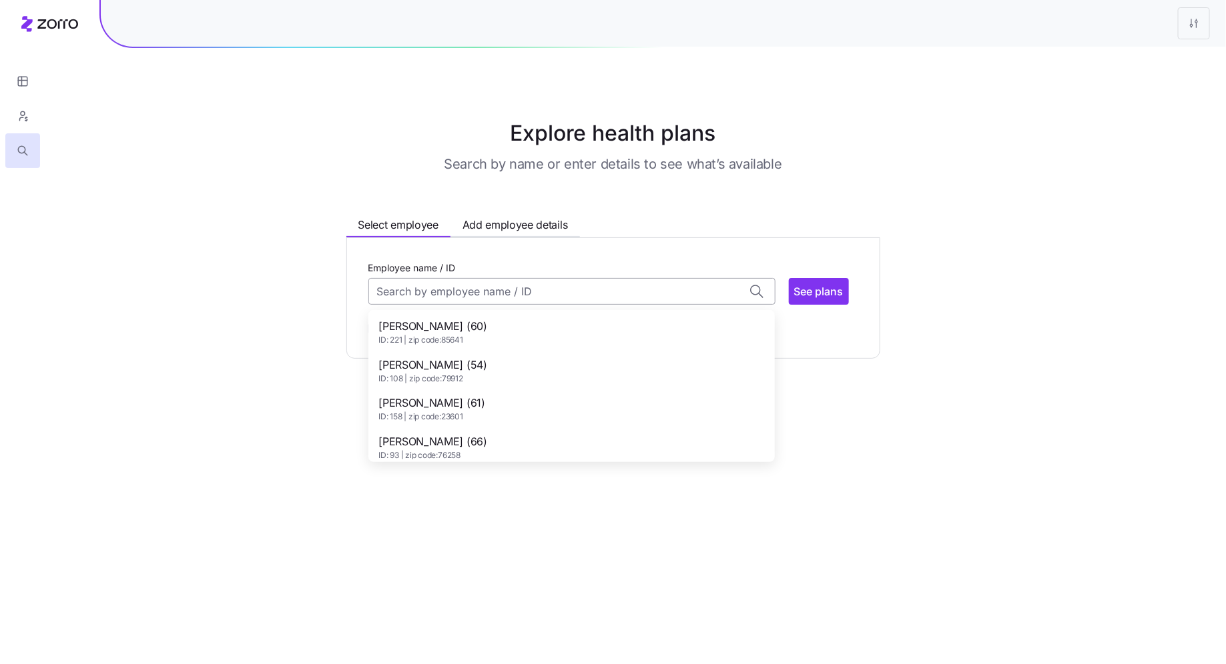
click at [434, 293] on input "Employee name / ID" at bounding box center [571, 291] width 407 height 27
click at [281, 301] on div "Explore health plans Search by name or enter details to see what’s available Se…" at bounding box center [613, 238] width 1226 height 242
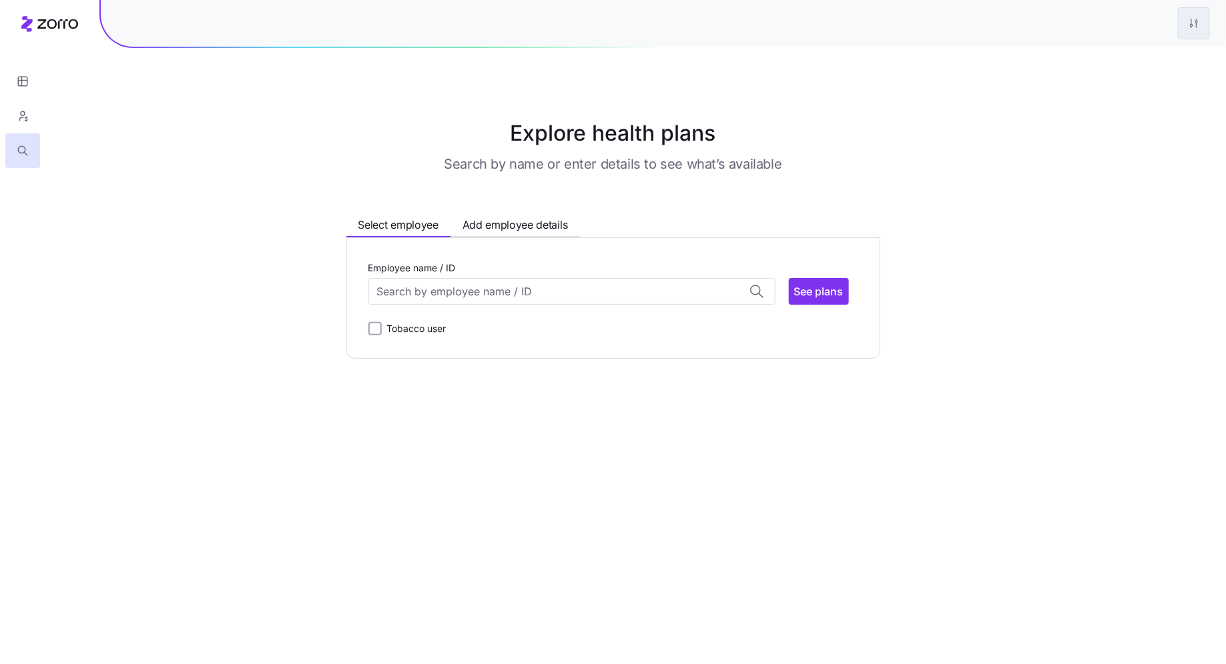
click at [672, 31] on html "Explore health plans Search by name or enter details to see what’s available Se…" at bounding box center [613, 332] width 1226 height 664
click at [672, 53] on div "Edit plan design" at bounding box center [1139, 59] width 133 height 21
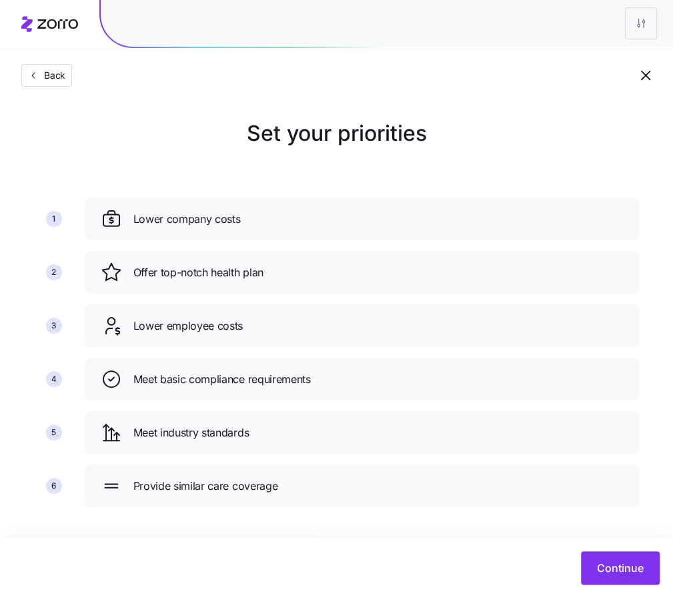
scroll to position [5, 0]
